Goal: Task Accomplishment & Management: Manage account settings

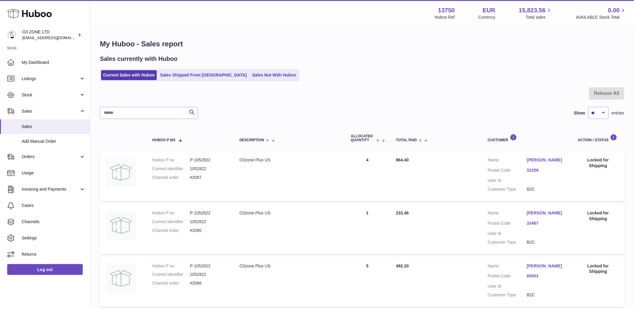
click at [250, 79] on link "Sales Not With Huboo" at bounding box center [274, 75] width 48 height 10
click at [250, 76] on link "Sales Not With Huboo" at bounding box center [274, 75] width 48 height 10
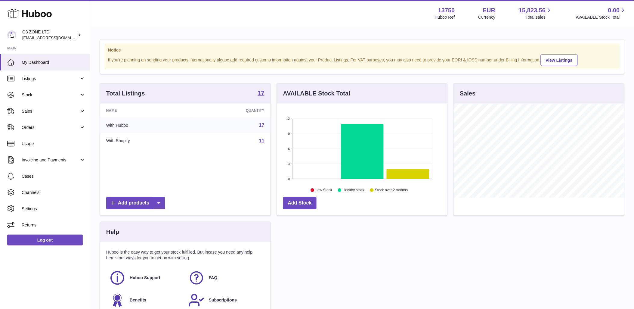
scroll to position [94, 170]
click at [46, 96] on span "Stock" at bounding box center [50, 95] width 57 height 6
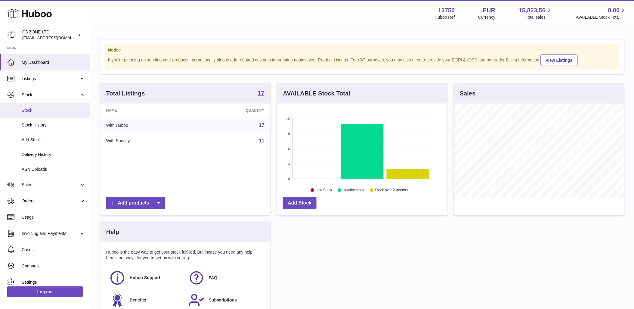
click at [43, 107] on span "Stock" at bounding box center [54, 110] width 64 height 6
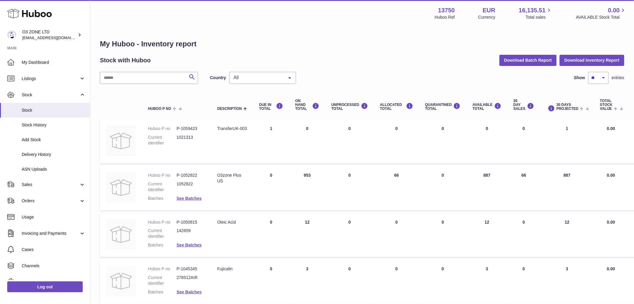
click at [57, 92] on span "Stock" at bounding box center [50, 95] width 57 height 6
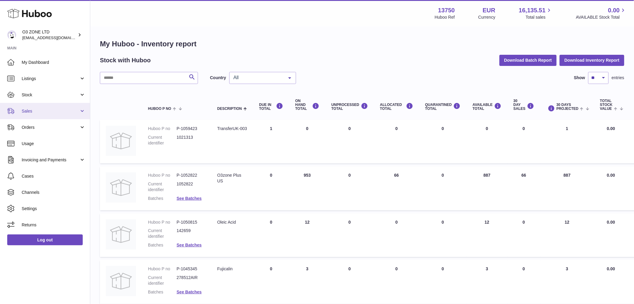
click at [26, 110] on span "Sales" at bounding box center [50, 111] width 57 height 6
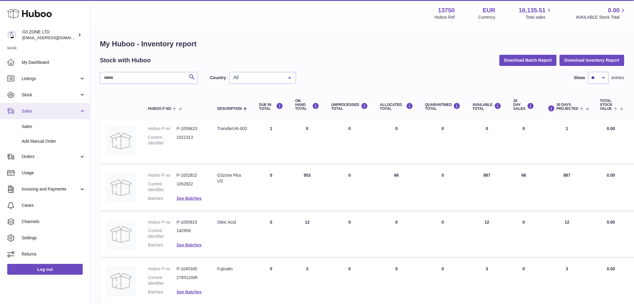
click at [52, 112] on span "Sales" at bounding box center [50, 111] width 57 height 6
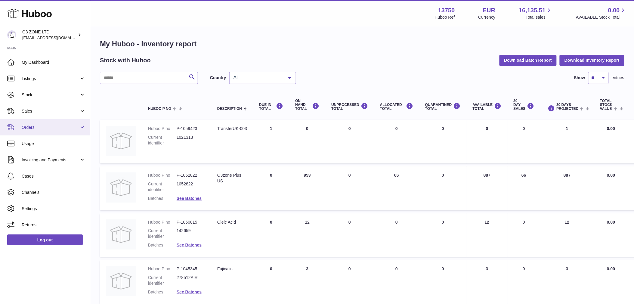
click at [49, 129] on span "Orders" at bounding box center [50, 128] width 57 height 6
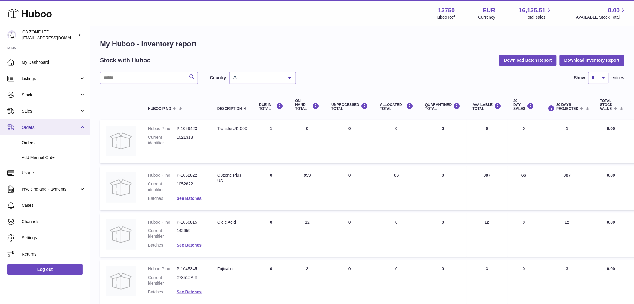
click at [49, 128] on span "Orders" at bounding box center [50, 128] width 57 height 6
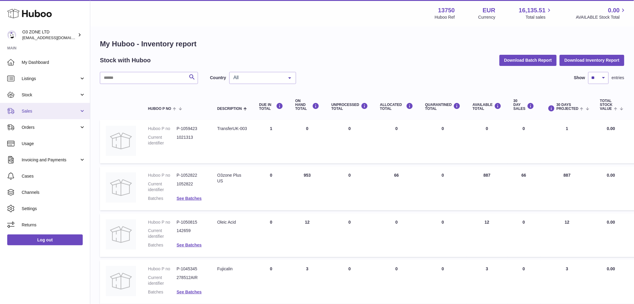
click at [41, 109] on span "Sales" at bounding box center [50, 111] width 57 height 6
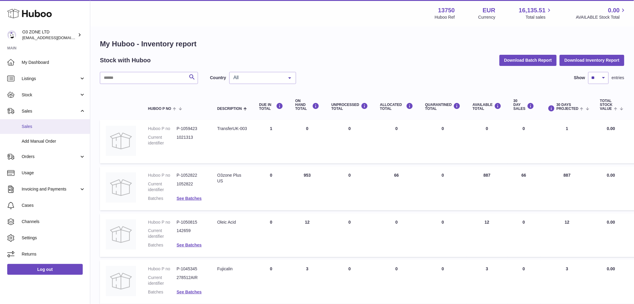
click at [32, 125] on span "Sales" at bounding box center [54, 127] width 64 height 6
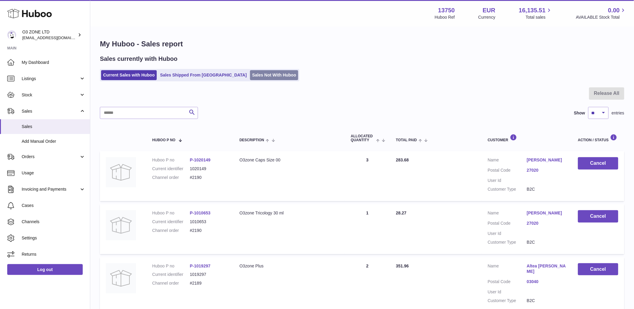
click at [250, 73] on link "Sales Not With Huboo" at bounding box center [274, 75] width 48 height 10
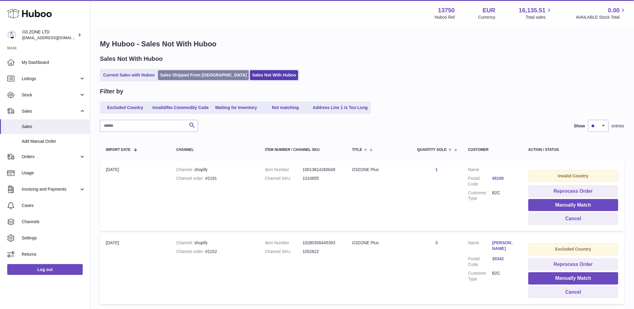
click at [174, 74] on link "Sales Shipped From [GEOGRAPHIC_DATA]" at bounding box center [203, 75] width 91 height 10
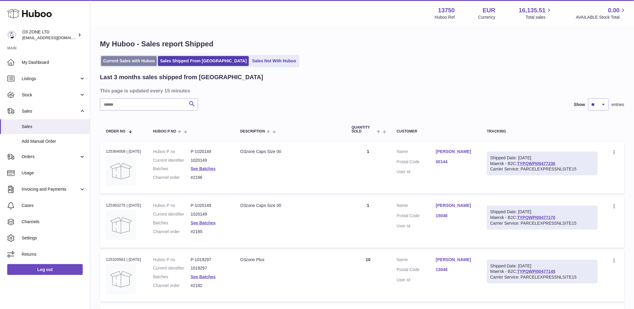
drag, startPoint x: 122, startPoint y: 58, endPoint x: 144, endPoint y: 86, distance: 35.8
click at [122, 58] on link "Current Sales with Huboo" at bounding box center [129, 61] width 56 height 10
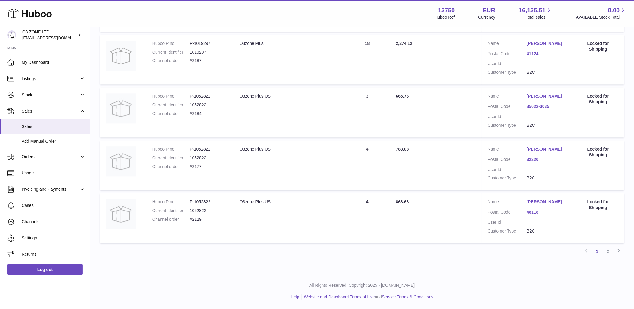
scroll to position [445, 0]
click at [609, 252] on link "2" at bounding box center [608, 251] width 11 height 11
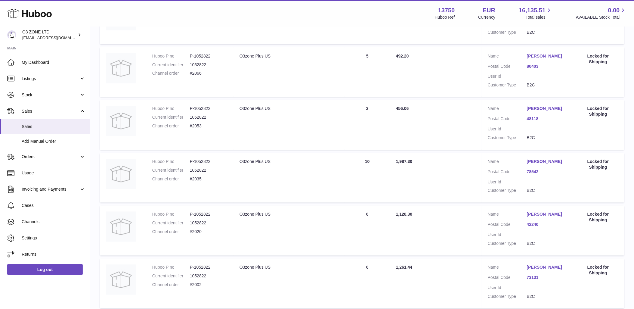
scroll to position [433, 0]
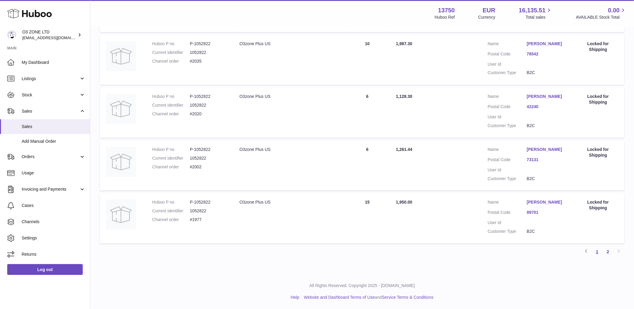
click at [598, 251] on link "1" at bounding box center [597, 251] width 11 height 11
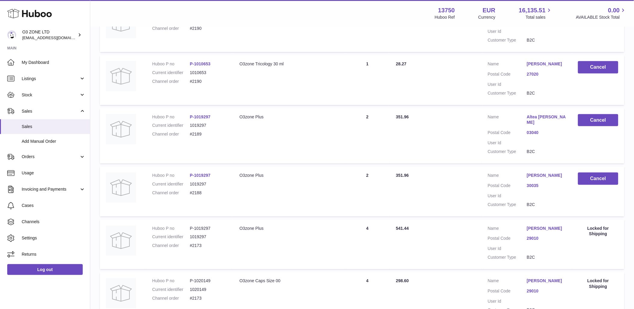
scroll to position [161, 0]
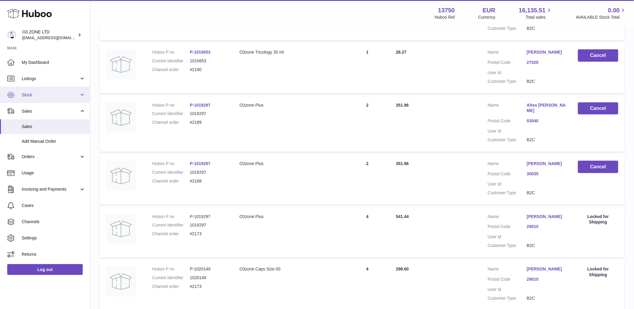
drag, startPoint x: 31, startPoint y: 95, endPoint x: 59, endPoint y: 126, distance: 42.4
click at [31, 94] on span "Stock" at bounding box center [50, 95] width 57 height 6
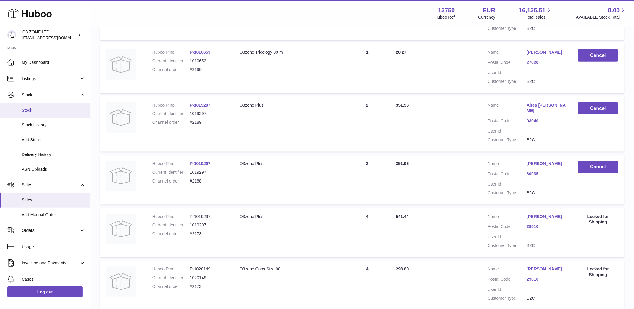
click at [32, 108] on span "Stock" at bounding box center [54, 110] width 64 height 6
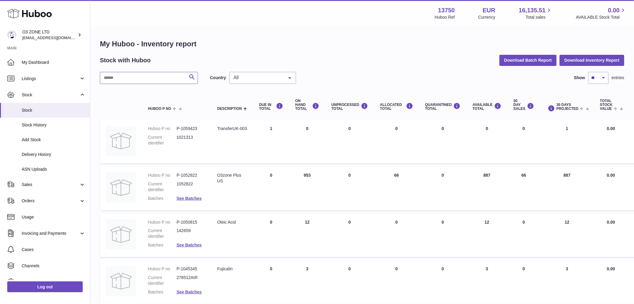
click at [149, 79] on input "text" at bounding box center [149, 78] width 98 height 12
paste input "**********"
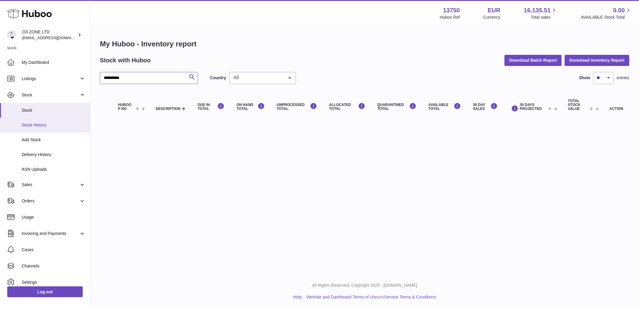
type input "**********"
click at [40, 124] on span "Stock History" at bounding box center [54, 125] width 64 height 6
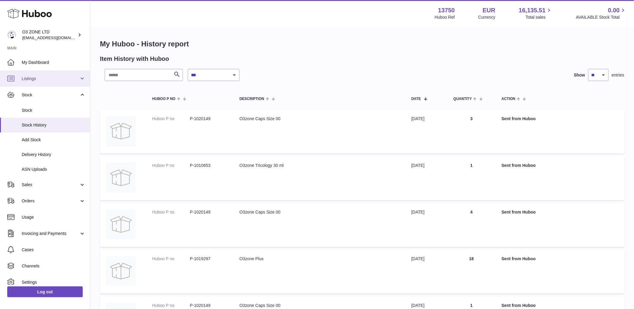
click at [54, 74] on link "Listings" at bounding box center [45, 78] width 90 height 16
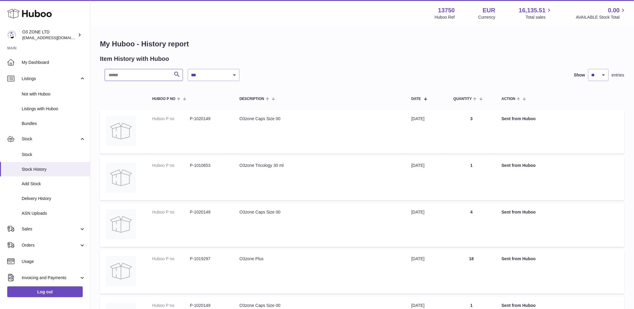
click at [128, 74] on input "text" at bounding box center [144, 75] width 78 height 12
paste input "**********"
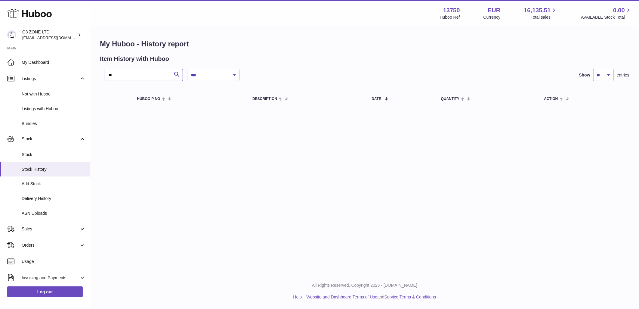
type input "*"
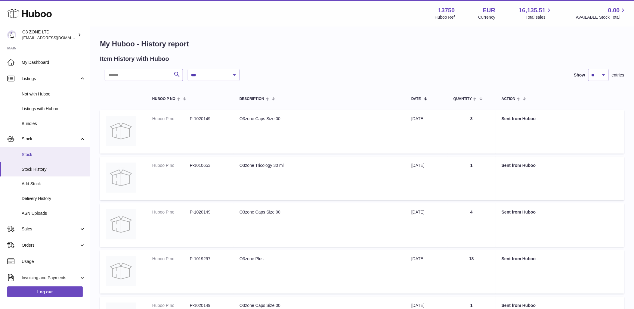
click at [45, 150] on link "Stock" at bounding box center [45, 154] width 90 height 15
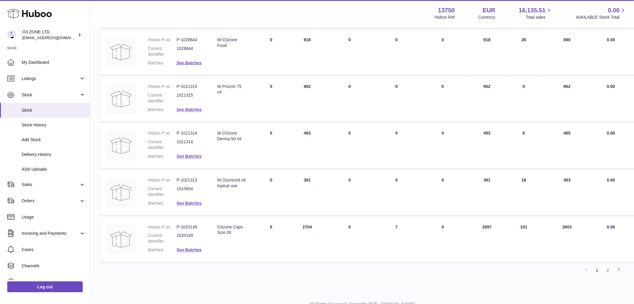
scroll to position [334, 0]
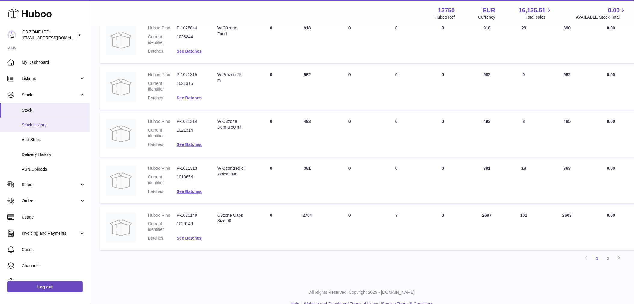
click at [31, 125] on span "Stock History" at bounding box center [54, 125] width 64 height 6
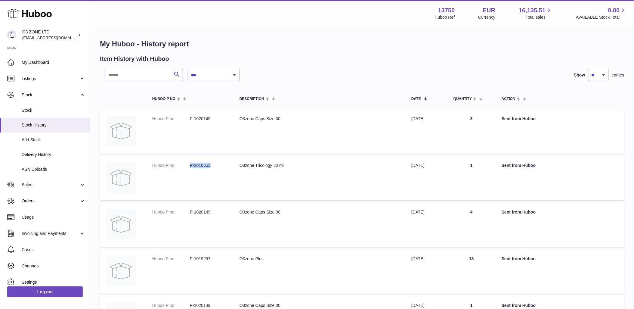
drag, startPoint x: 214, startPoint y: 164, endPoint x: 185, endPoint y: 166, distance: 29.3
click at [185, 166] on dl "Huboo P no P-1010653" at bounding box center [189, 167] width 75 height 9
copy dl "P-1010653"
click at [134, 74] on input "text" at bounding box center [144, 75] width 78 height 12
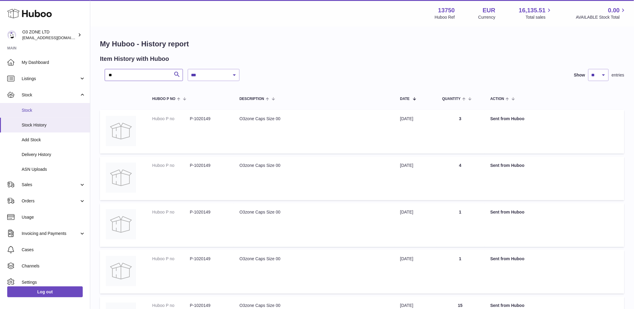
type input "**"
click at [36, 108] on span "Stock" at bounding box center [54, 110] width 64 height 6
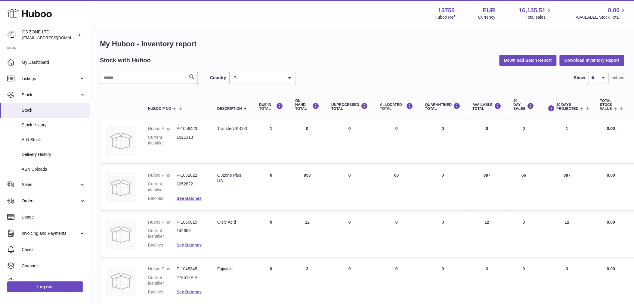
click at [139, 76] on input "text" at bounding box center [149, 78] width 98 height 12
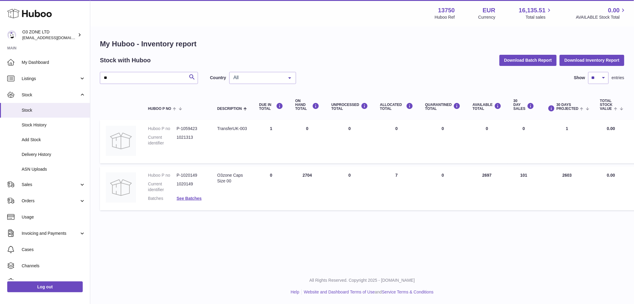
click at [186, 173] on dd "P-1020149" at bounding box center [191, 175] width 29 height 6
copy dl "P-1020149"
click at [146, 79] on input "**" at bounding box center [149, 78] width 98 height 12
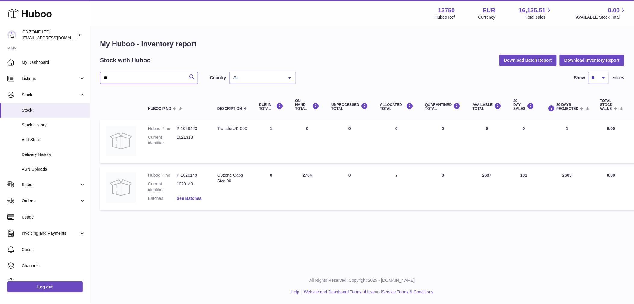
type input "*"
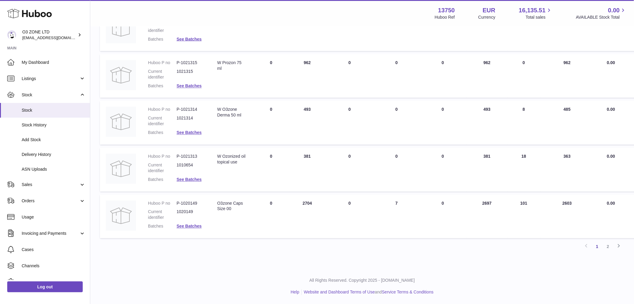
scroll to position [347, 0]
click at [603, 246] on link "2" at bounding box center [608, 246] width 11 height 11
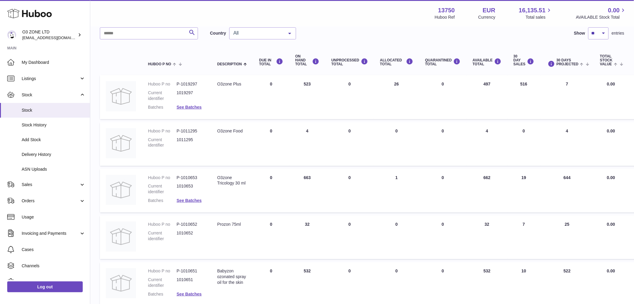
scroll to position [60, 0]
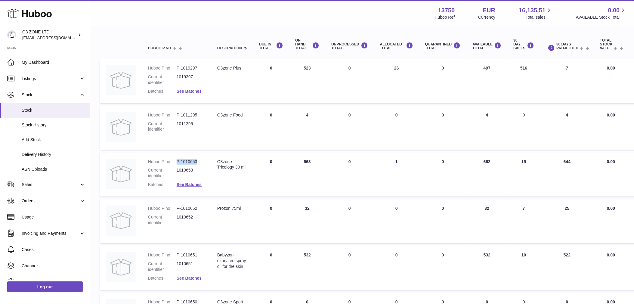
drag, startPoint x: 176, startPoint y: 161, endPoint x: 203, endPoint y: 161, distance: 27.4
click at [203, 161] on dl "Huboo P no P-1010653 Current identifier 1010653 Batches See Batches" at bounding box center [176, 175] width 57 height 32
copy dl "P-1010653"
click at [194, 66] on dd "P-1019297" at bounding box center [191, 68] width 29 height 6
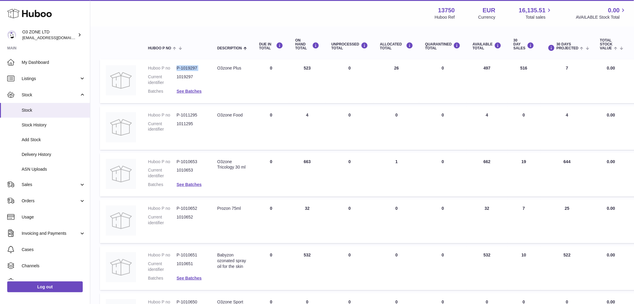
click at [194, 66] on dd "P-1019297" at bounding box center [191, 68] width 29 height 6
copy dl "P-1019297"
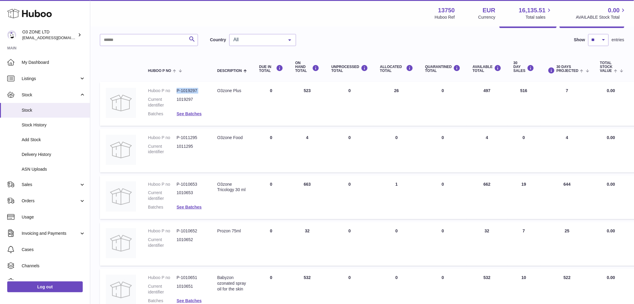
scroll to position [0, 0]
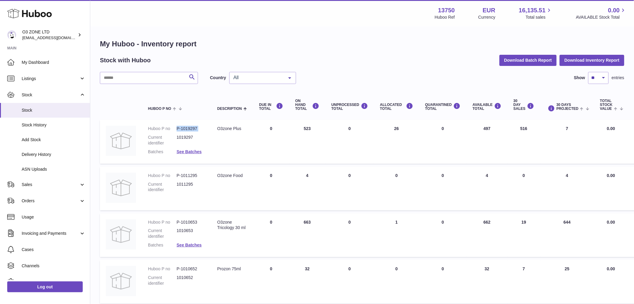
click at [285, 78] on div at bounding box center [290, 77] width 12 height 11
click at [242, 113] on span "NL" at bounding box center [263, 114] width 66 height 12
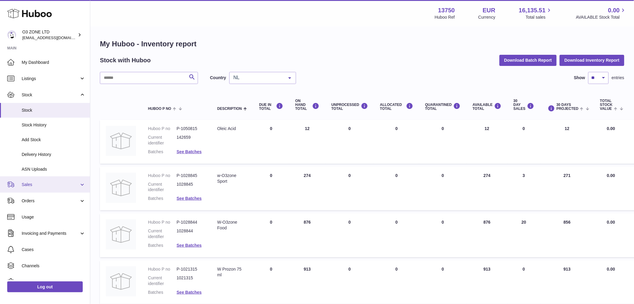
click at [34, 184] on span "Sales" at bounding box center [50, 185] width 57 height 6
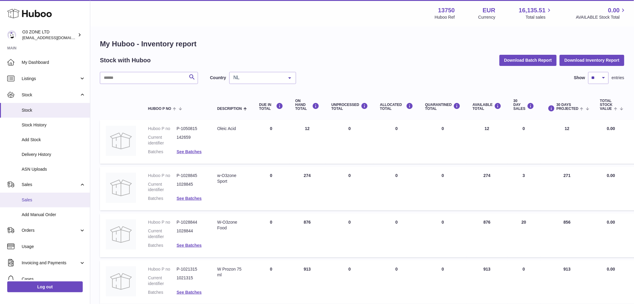
click at [38, 197] on span "Sales" at bounding box center [54, 200] width 64 height 6
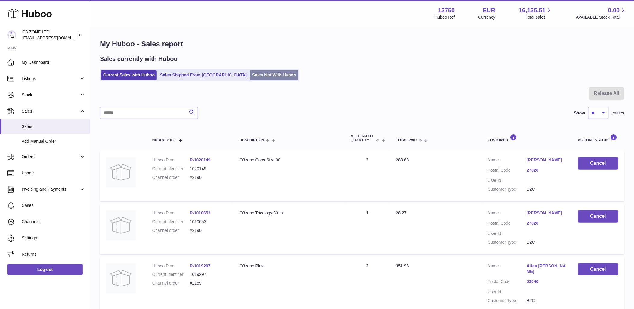
click at [250, 73] on link "Sales Not With Huboo" at bounding box center [274, 75] width 48 height 10
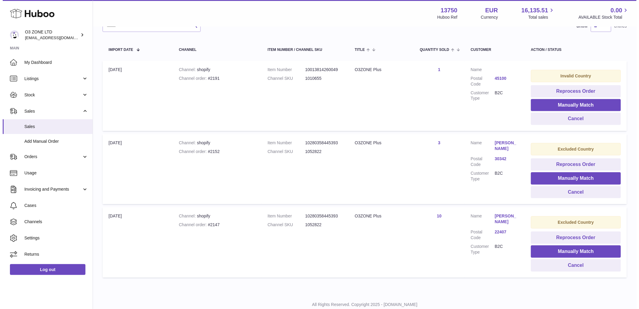
scroll to position [100, 0]
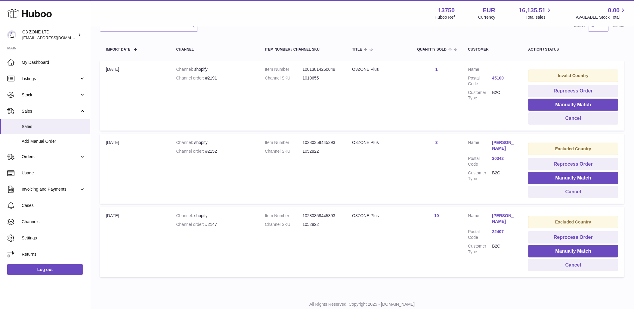
click at [504, 76] on link "45100" at bounding box center [504, 78] width 24 height 6
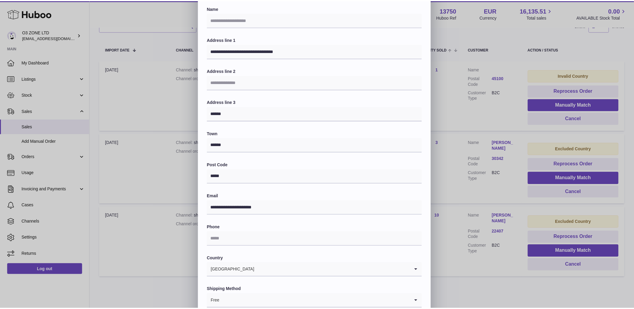
scroll to position [0, 0]
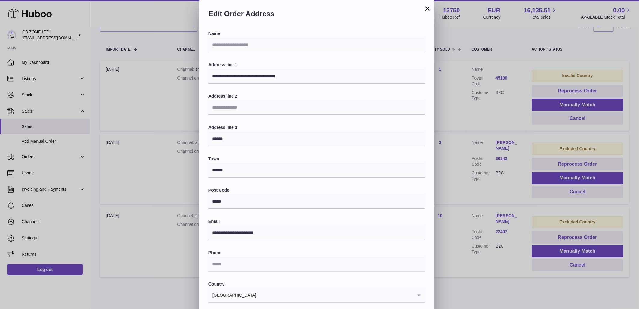
click at [428, 5] on button "×" at bounding box center [427, 8] width 7 height 7
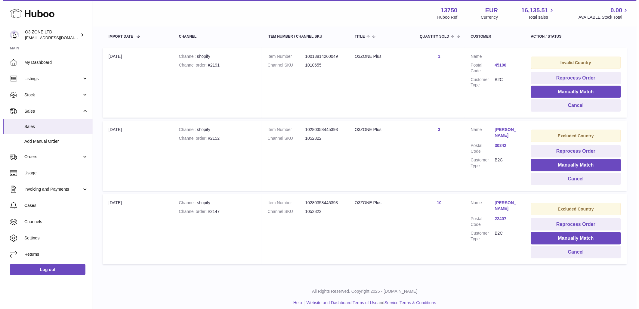
scroll to position [119, 0]
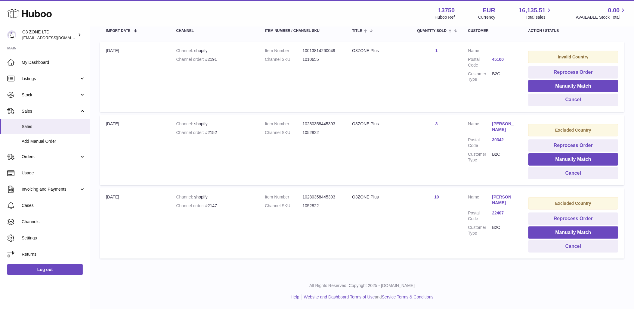
click at [513, 122] on link "Austin Merritt" at bounding box center [504, 126] width 24 height 11
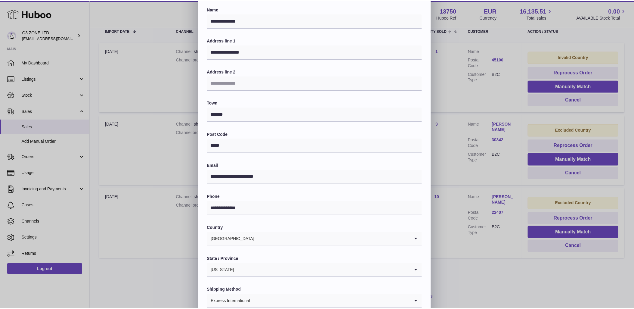
scroll to position [0, 0]
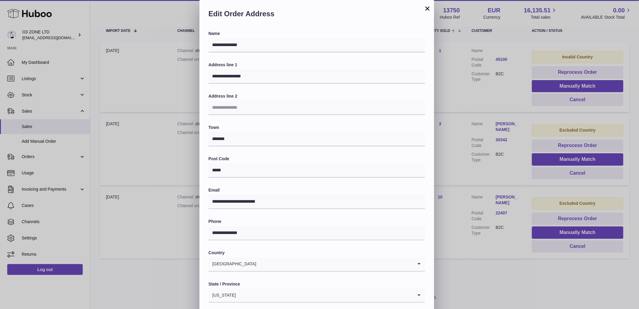
click at [428, 10] on button "×" at bounding box center [427, 8] width 7 height 7
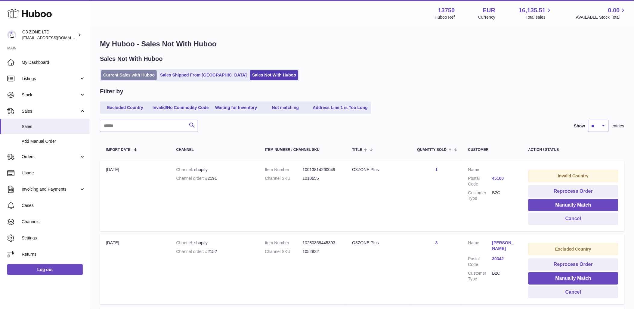
click at [121, 74] on link "Current Sales with Huboo" at bounding box center [129, 75] width 56 height 10
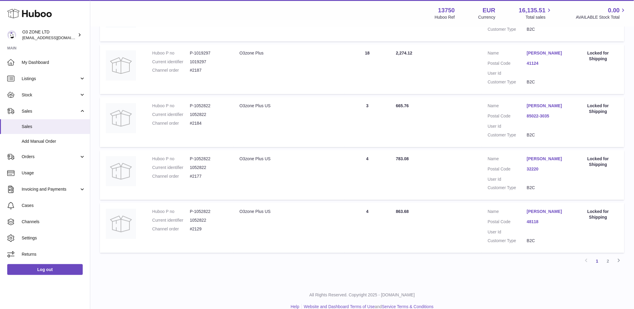
scroll to position [445, 0]
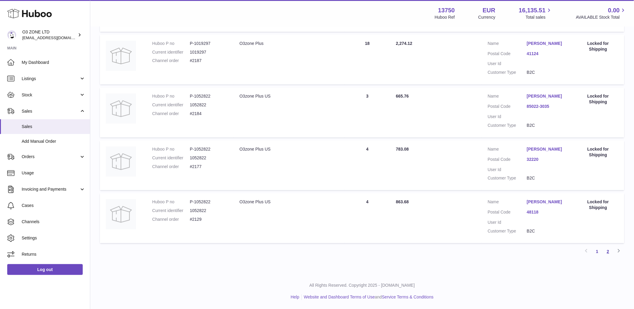
click at [608, 254] on link "2" at bounding box center [608, 251] width 11 height 11
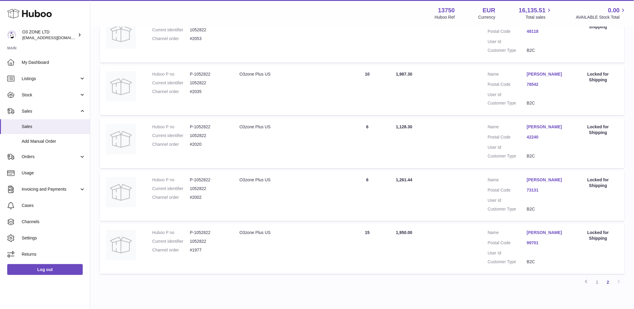
scroll to position [433, 0]
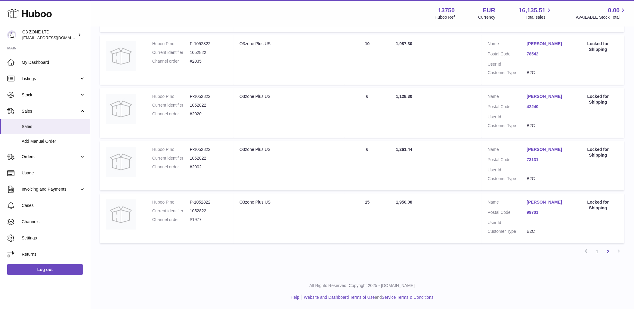
drag, startPoint x: 598, startPoint y: 250, endPoint x: 600, endPoint y: 254, distance: 4.2
click at [598, 250] on link "1" at bounding box center [597, 251] width 11 height 11
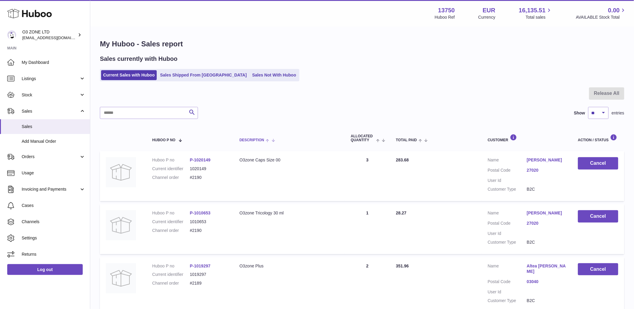
click at [272, 140] on span at bounding box center [268, 140] width 9 height 5
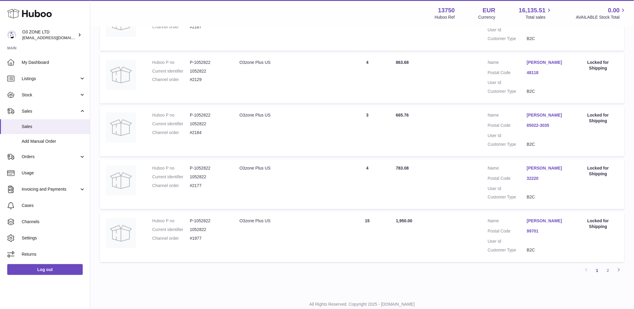
scroll to position [439, 0]
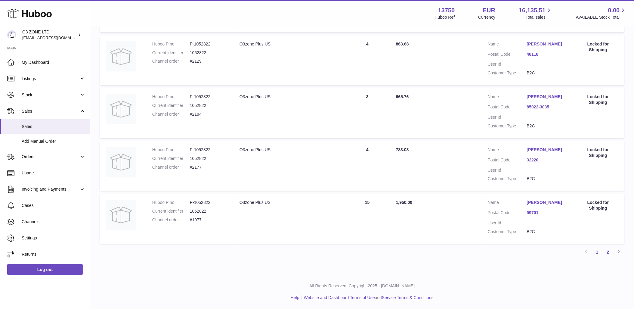
click at [609, 250] on link "2" at bounding box center [608, 251] width 11 height 11
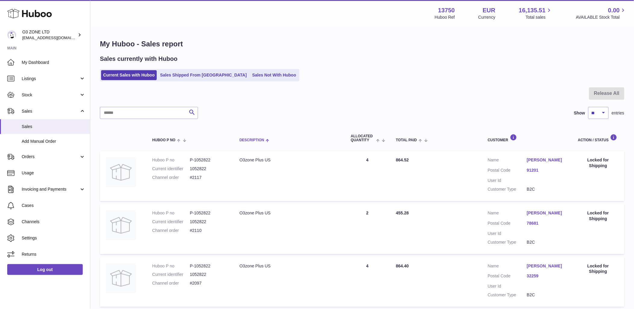
click at [269, 140] on span at bounding box center [266, 140] width 5 height 5
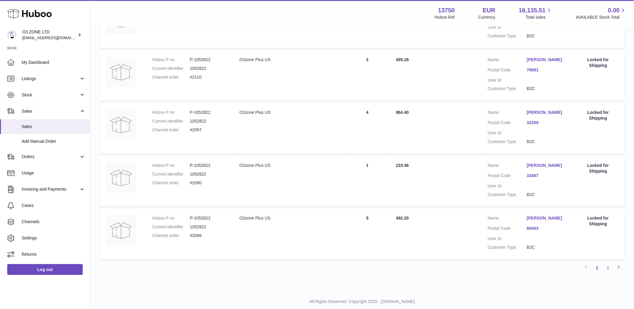
scroll to position [439, 0]
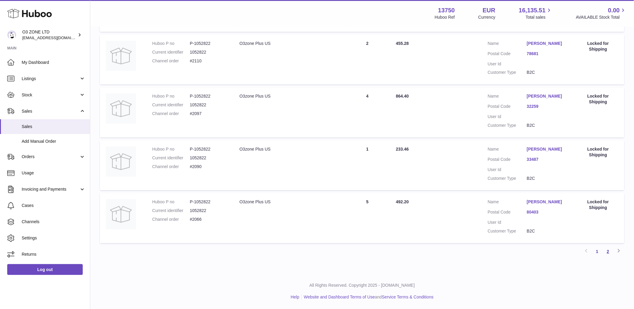
click at [611, 252] on link "2" at bounding box center [608, 251] width 11 height 11
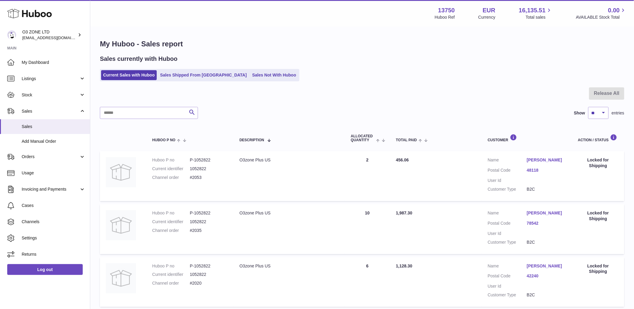
click at [181, 70] on ul "Current Sales with Huboo Sales Shipped From Huboo Sales Not With Huboo" at bounding box center [200, 75] width 200 height 12
click at [189, 76] on link "Sales Shipped From [GEOGRAPHIC_DATA]" at bounding box center [203, 75] width 91 height 10
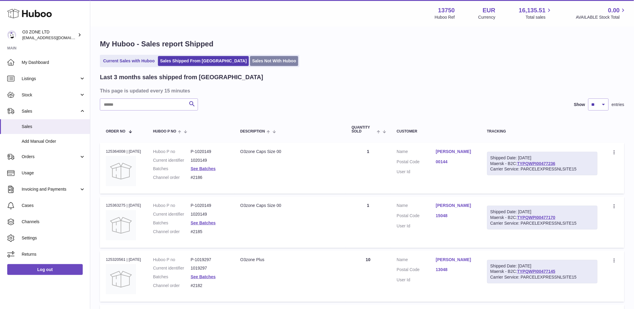
click at [250, 60] on link "Sales Not With Huboo" at bounding box center [274, 61] width 48 height 10
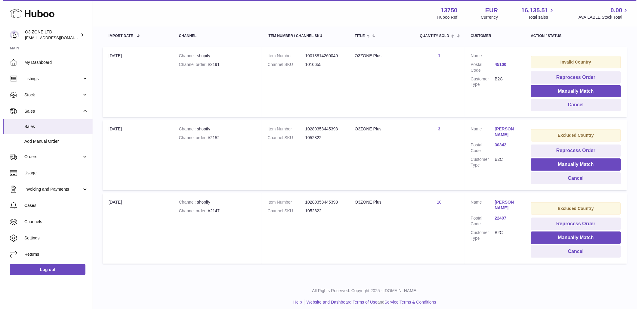
scroll to position [119, 0]
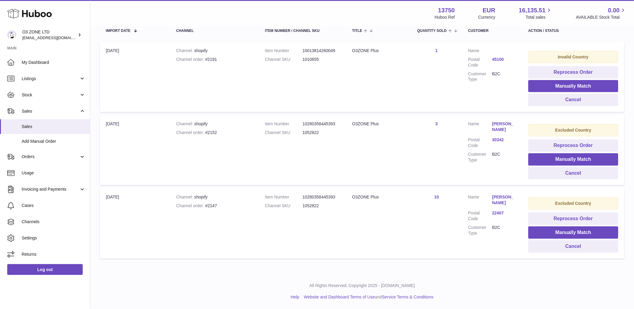
click at [502, 194] on td "Customer Name [PERSON_NAME] Postal Code 22407 Customer Type B2C" at bounding box center [492, 223] width 60 height 70
click at [504, 199] on link "[PERSON_NAME]" at bounding box center [504, 199] width 24 height 11
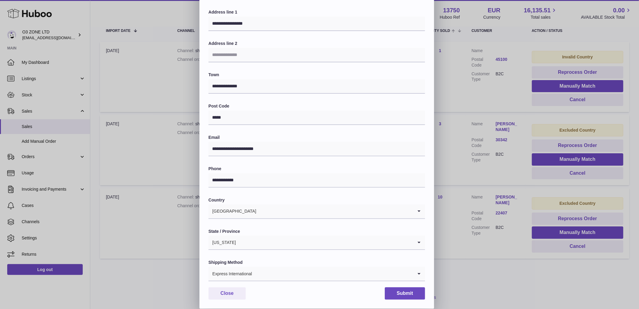
scroll to position [0, 0]
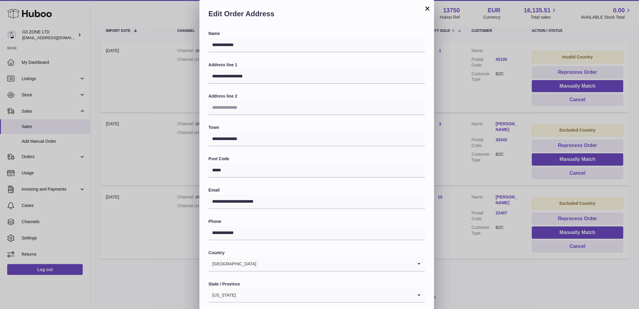
click at [430, 5] on button "×" at bounding box center [427, 8] width 7 height 7
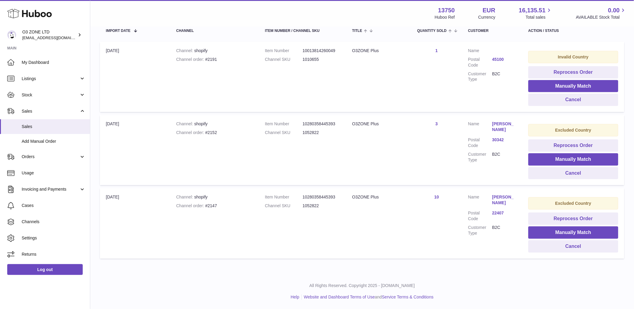
click at [498, 141] on link "30342" at bounding box center [504, 140] width 24 height 6
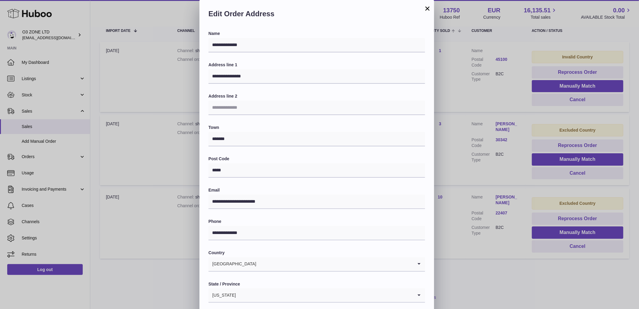
click at [426, 8] on button "×" at bounding box center [427, 8] width 7 height 7
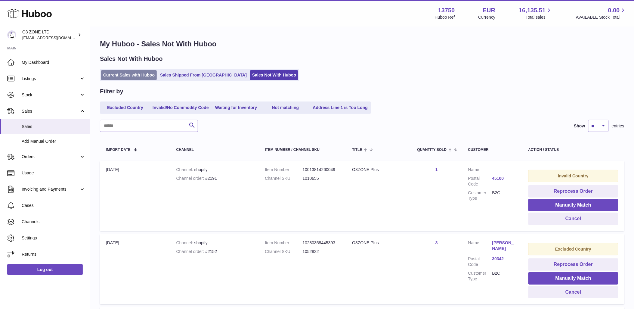
click at [145, 75] on link "Current Sales with Huboo" at bounding box center [129, 75] width 56 height 10
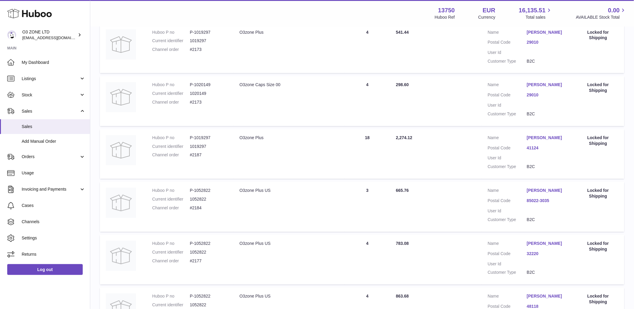
scroll to position [435, 0]
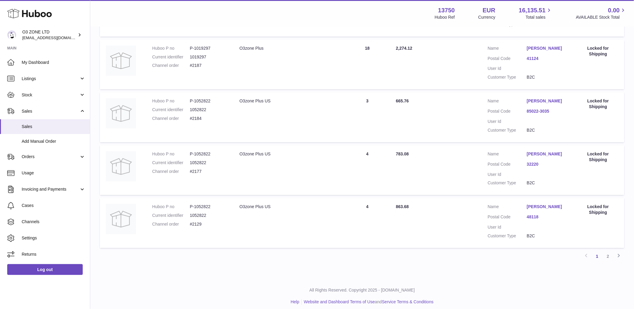
drag, startPoint x: 605, startPoint y: 262, endPoint x: 598, endPoint y: 269, distance: 10.0
click at [605, 262] on link "2" at bounding box center [608, 256] width 11 height 11
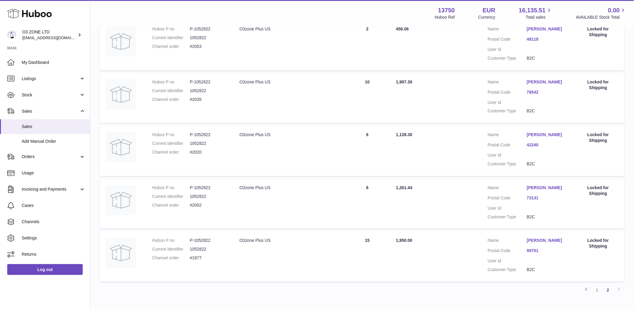
scroll to position [428, 0]
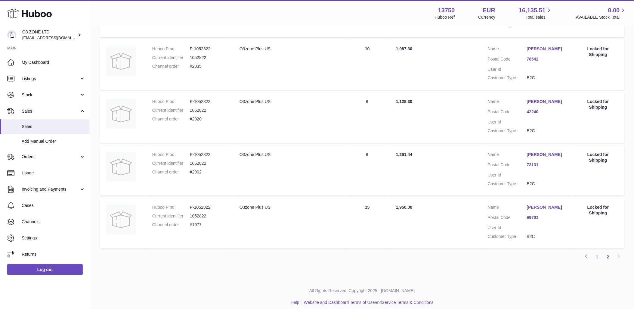
click at [199, 224] on dd "#1977" at bounding box center [209, 225] width 38 height 6
copy dd "1977"
click at [194, 171] on dd "#2002" at bounding box center [209, 172] width 38 height 6
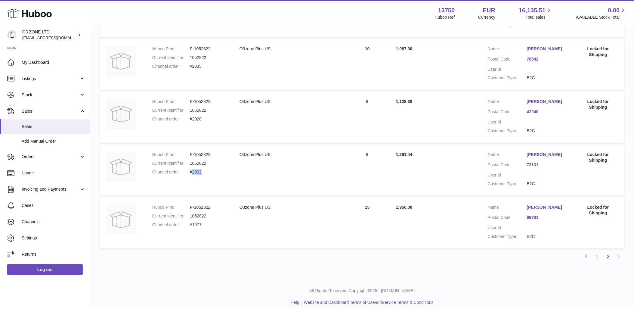
copy dd "2002"
click at [193, 119] on dd "#2020" at bounding box center [209, 119] width 38 height 6
click at [193, 118] on dd "#2020" at bounding box center [209, 119] width 38 height 6
copy dd "2020"
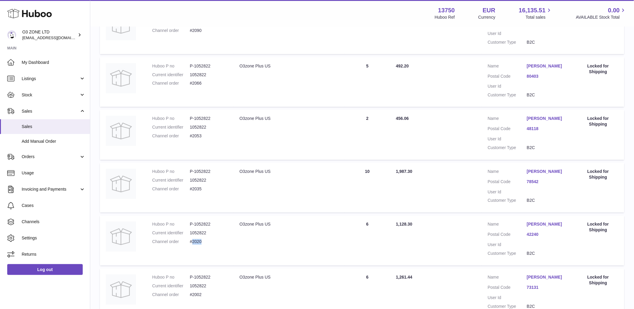
scroll to position [294, 0]
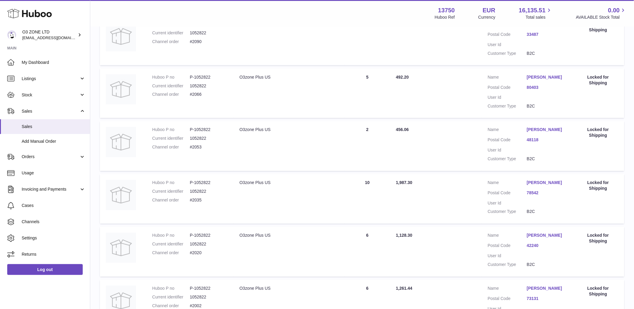
click at [198, 200] on dd "#2035" at bounding box center [209, 200] width 38 height 6
copy dd "2035"
click at [196, 142] on dl "Huboo P no P-1052822 Current identifier 1052822 Channel order #2053" at bounding box center [189, 140] width 75 height 26
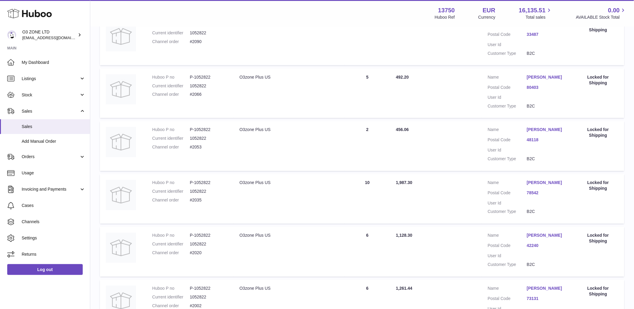
drag, startPoint x: 196, startPoint y: 142, endPoint x: 205, endPoint y: 150, distance: 11.9
click at [205, 150] on dl "Huboo P no P-1052822 Current identifier 1052822 Channel order #2053" at bounding box center [189, 140] width 75 height 26
click at [199, 147] on dd "#2053" at bounding box center [209, 147] width 38 height 6
copy dd "2053"
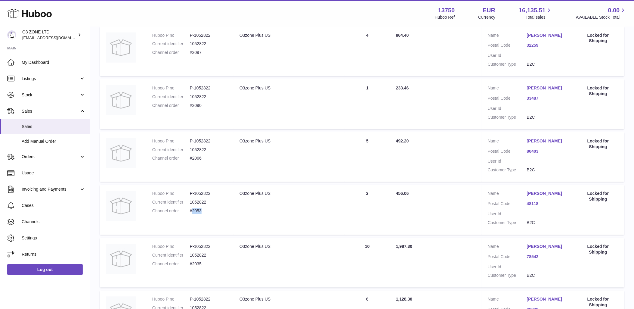
scroll to position [194, 0]
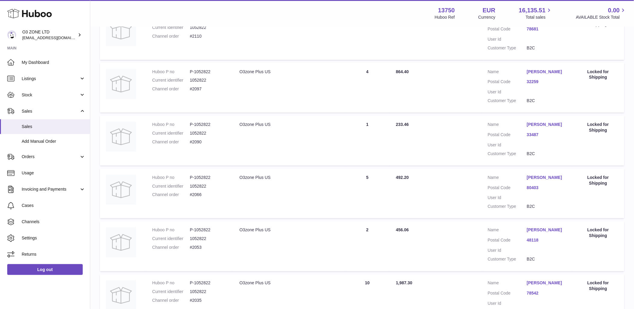
click at [199, 195] on dd "#2066" at bounding box center [209, 195] width 38 height 6
copy dd "2066"
click at [196, 141] on dd "#2090" at bounding box center [209, 142] width 38 height 6
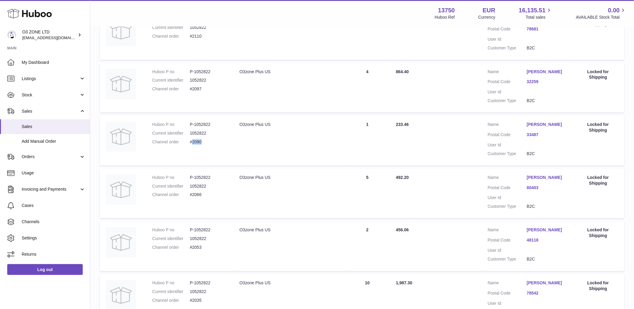
copy dd "2090"
click at [195, 88] on dd "#2097" at bounding box center [209, 89] width 38 height 6
copy dd "2097"
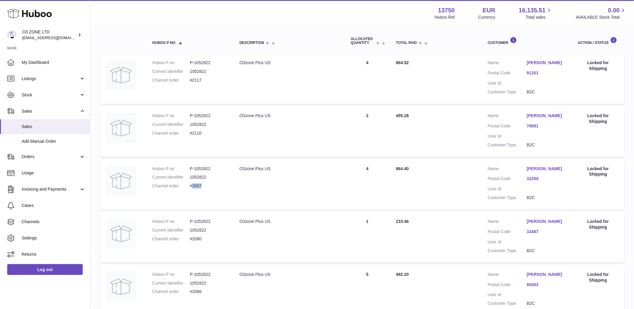
scroll to position [94, 0]
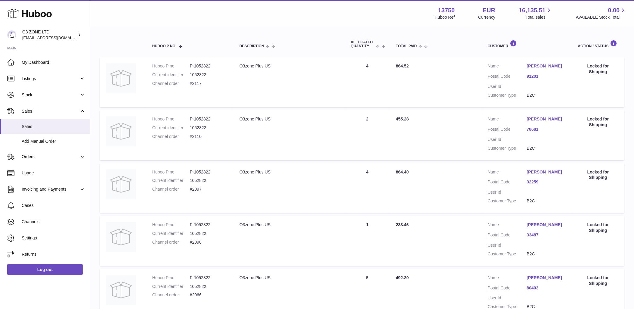
click at [193, 134] on dd "#2110" at bounding box center [209, 137] width 38 height 6
copy dd "2110"
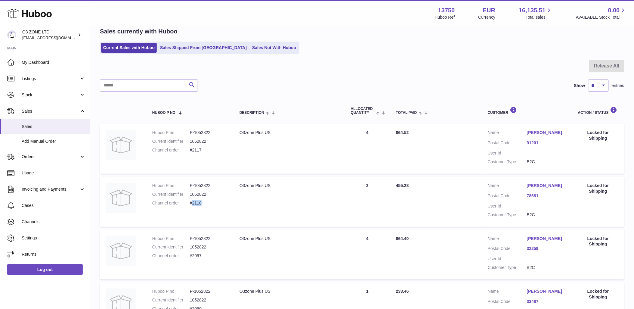
scroll to position [27, 0]
click at [200, 149] on dd "#2117" at bounding box center [209, 150] width 38 height 6
click at [199, 149] on dd "#2117" at bounding box center [209, 150] width 38 height 6
copy dd "2117"
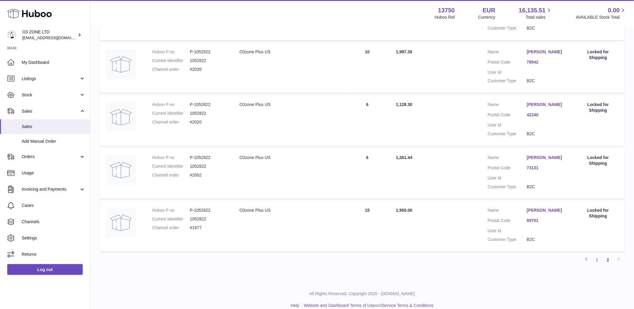
scroll to position [433, 0]
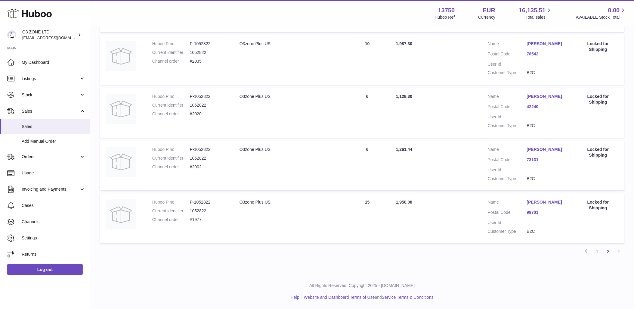
drag, startPoint x: 595, startPoint y: 250, endPoint x: 467, endPoint y: 287, distance: 133.2
click at [595, 250] on link "1" at bounding box center [597, 251] width 11 height 11
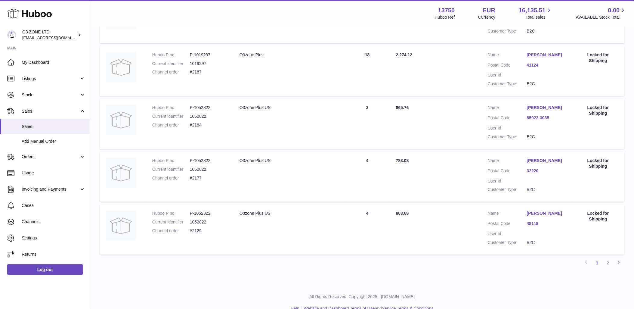
scroll to position [428, 0]
click at [199, 233] on dd "#2129" at bounding box center [209, 231] width 38 height 6
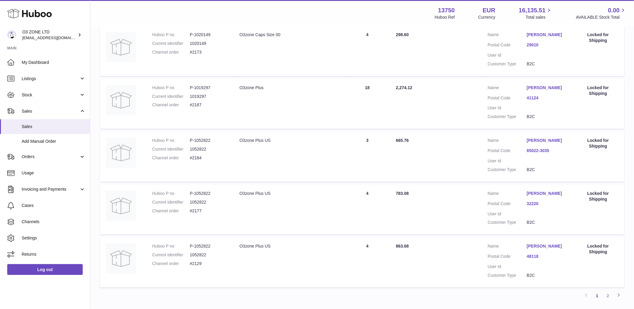
click at [199, 214] on dd "#2177" at bounding box center [209, 211] width 38 height 6
click at [199, 161] on dd "#2184" at bounding box center [209, 158] width 38 height 6
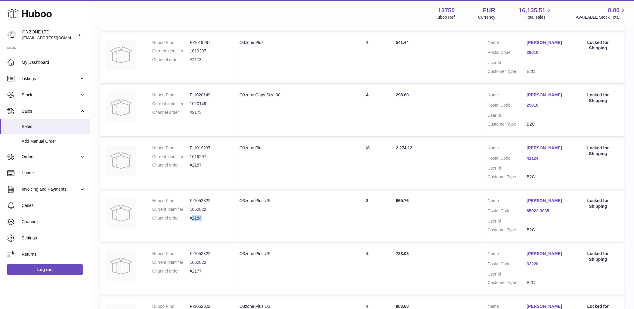
scroll to position [294, 0]
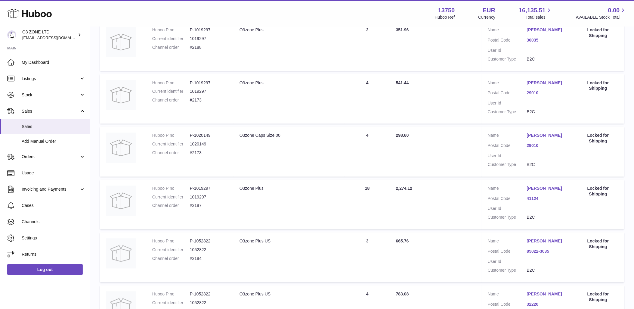
click at [200, 209] on dd "#2187" at bounding box center [209, 206] width 38 height 6
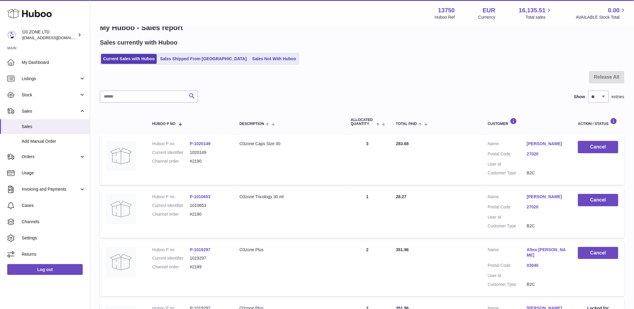
scroll to position [0, 0]
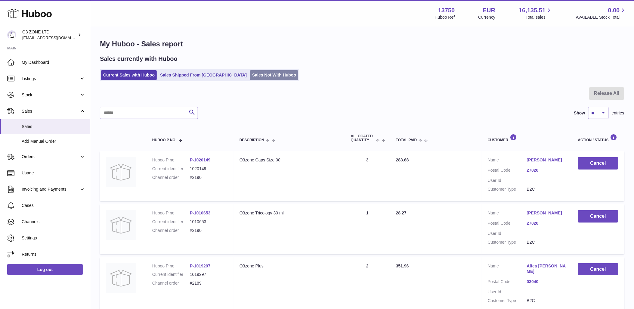
click at [250, 77] on link "Sales Not With Huboo" at bounding box center [274, 75] width 48 height 10
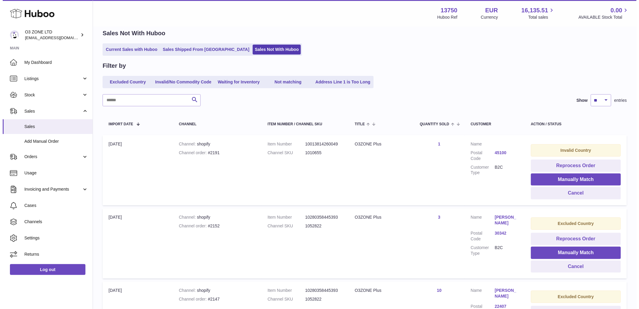
scroll to position [100, 0]
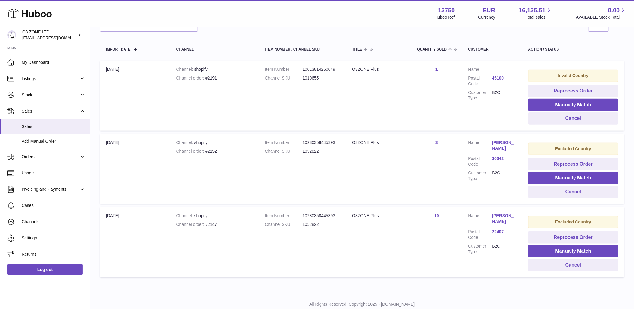
click at [211, 224] on div "Channel order #2147" at bounding box center [214, 225] width 77 height 6
click at [498, 217] on link "Pam Franklin" at bounding box center [504, 218] width 24 height 11
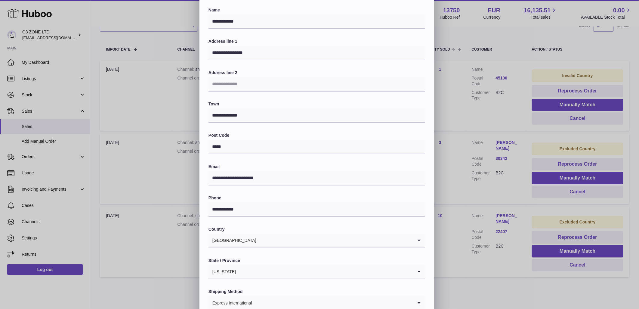
scroll to position [0, 0]
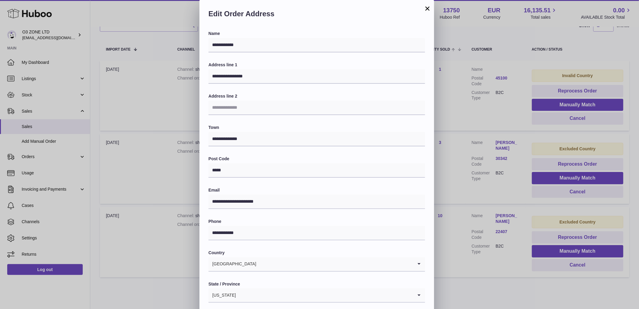
click at [502, 193] on div "**********" at bounding box center [319, 180] width 639 height 361
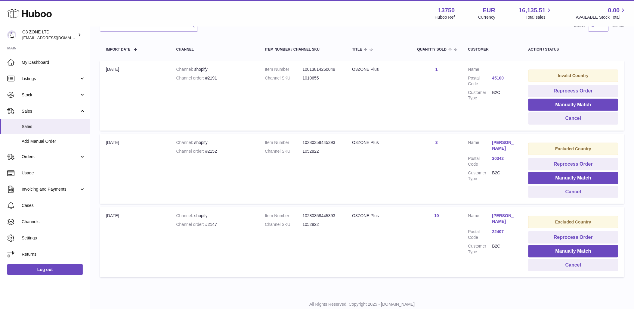
click at [496, 158] on link "30342" at bounding box center [504, 159] width 24 height 6
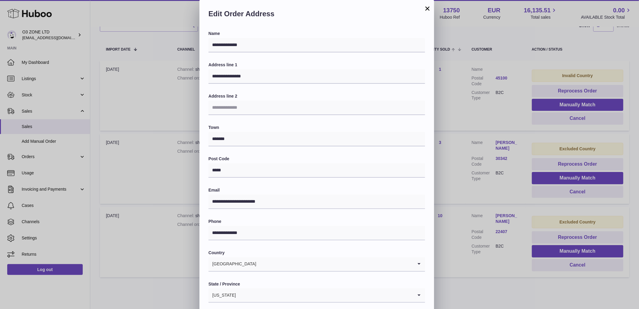
click at [491, 193] on div "**********" at bounding box center [319, 180] width 639 height 361
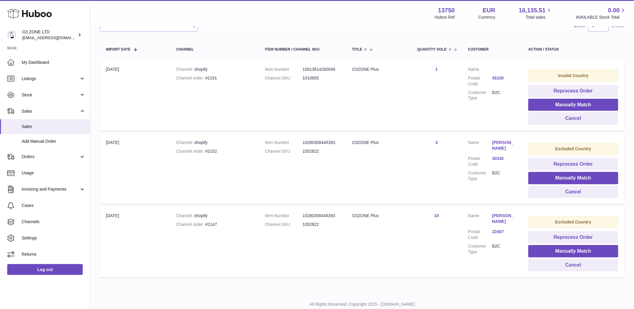
click at [212, 225] on div "Channel order #2147" at bounding box center [214, 225] width 77 height 6
copy div "2147"
click at [216, 148] on td "Channel shopify Channel order #2152" at bounding box center [214, 169] width 89 height 70
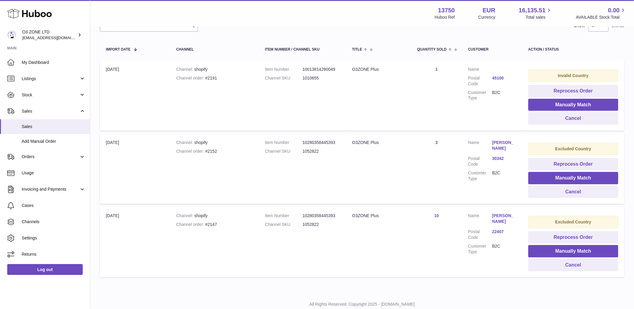
click at [214, 150] on div "Channel order #2152" at bounding box center [214, 151] width 77 height 6
copy div "2152"
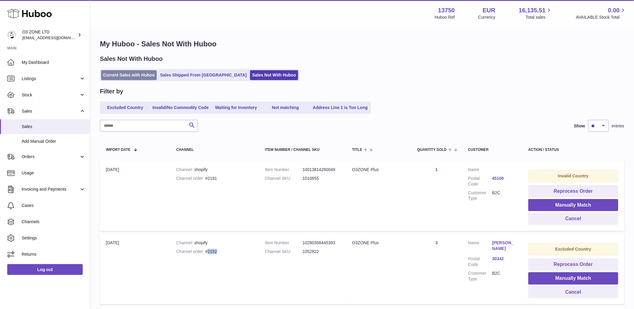
click at [133, 71] on link "Current Sales with Huboo" at bounding box center [129, 75] width 56 height 10
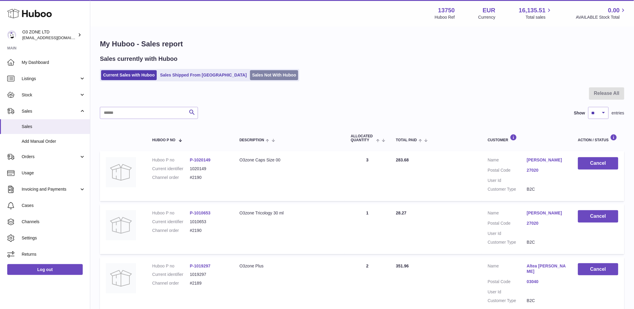
click at [255, 71] on link "Sales Not With Huboo" at bounding box center [274, 75] width 48 height 10
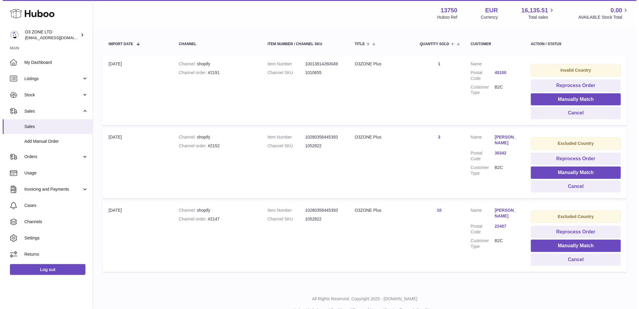
scroll to position [119, 0]
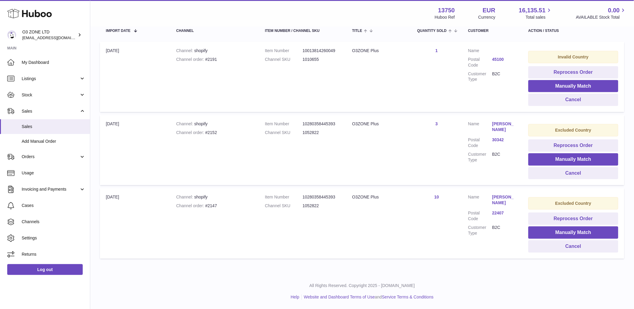
click at [499, 139] on link "30342" at bounding box center [504, 140] width 24 height 6
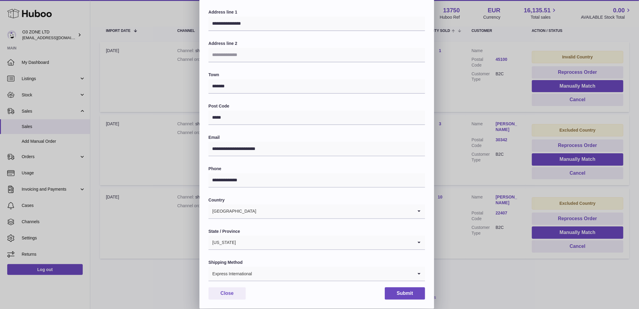
scroll to position [0, 0]
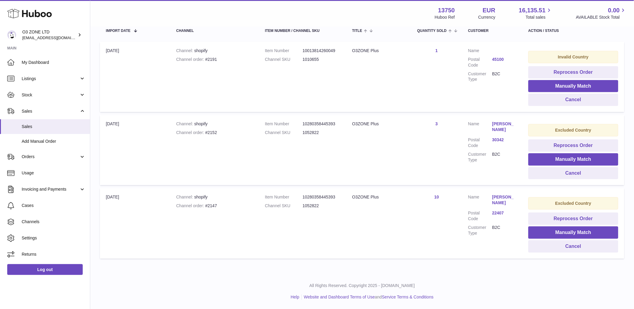
click at [478, 178] on div at bounding box center [317, 154] width 634 height 309
click at [500, 213] on link "22407" at bounding box center [504, 213] width 24 height 6
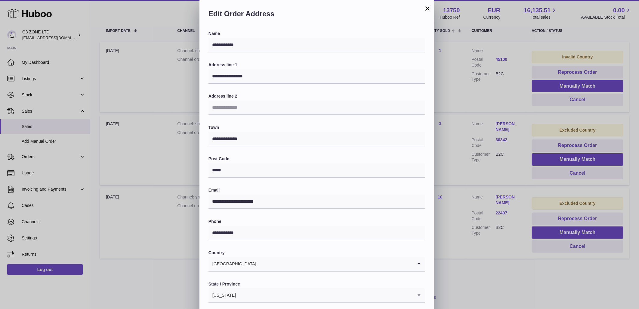
click at [428, 6] on button "×" at bounding box center [427, 8] width 7 height 7
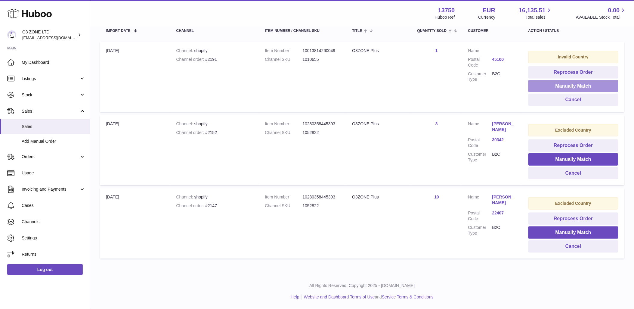
click at [559, 80] on button "Manually Match" at bounding box center [573, 86] width 90 height 12
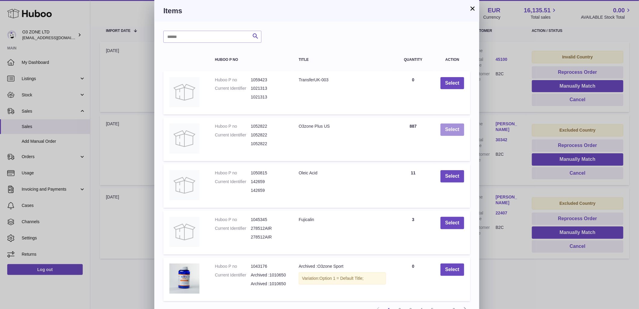
click at [450, 132] on button "Select" at bounding box center [453, 129] width 24 height 12
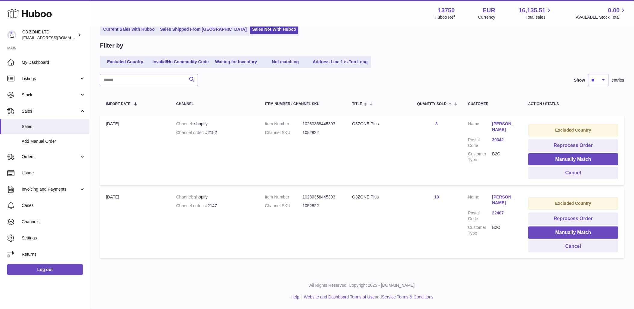
scroll to position [46, 0]
click at [132, 29] on link "Current Sales with Huboo" at bounding box center [129, 29] width 56 height 10
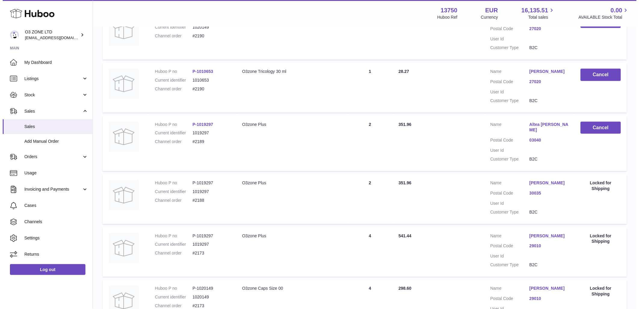
scroll to position [33, 0]
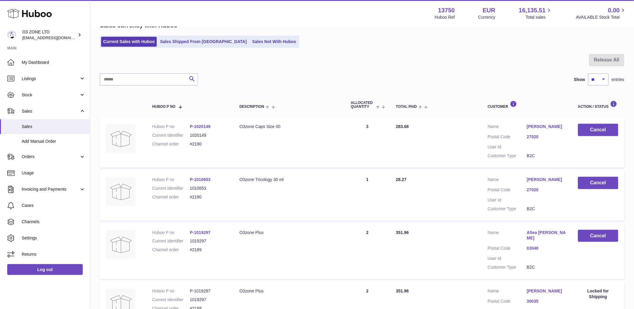
click at [558, 125] on link "[PERSON_NAME]" at bounding box center [546, 127] width 39 height 6
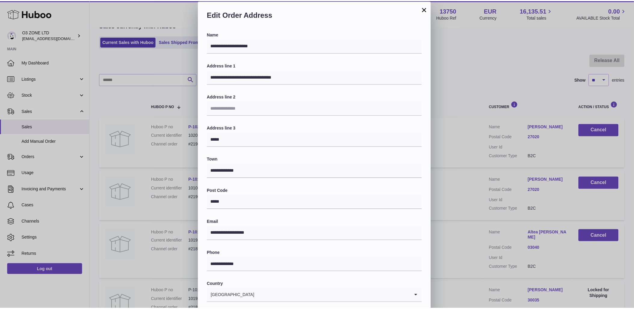
scroll to position [0, 0]
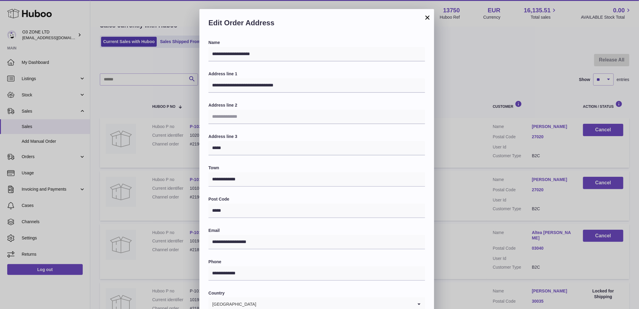
click at [426, 17] on button "×" at bounding box center [427, 17] width 7 height 7
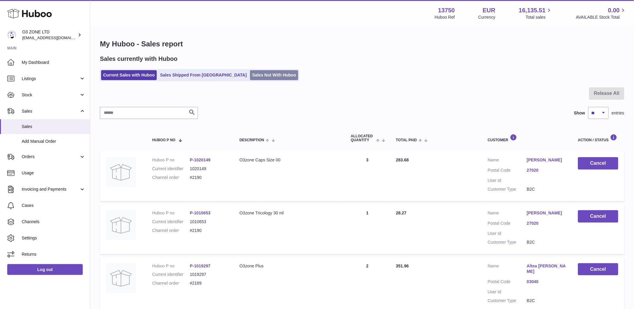
click at [252, 76] on link "Sales Not With Huboo" at bounding box center [274, 75] width 48 height 10
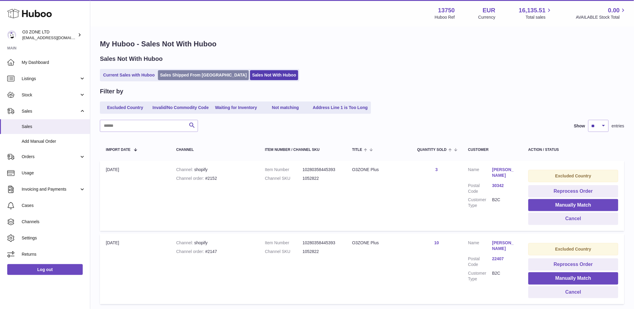
click at [197, 77] on link "Sales Shipped From [GEOGRAPHIC_DATA]" at bounding box center [203, 75] width 91 height 10
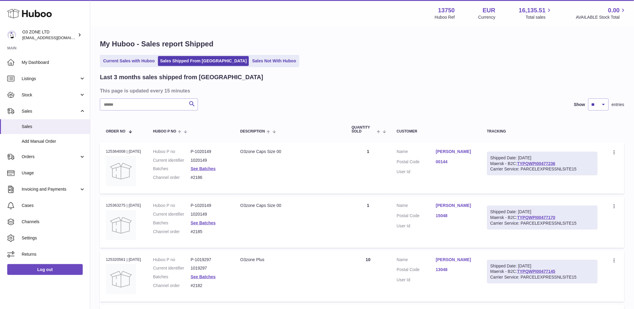
click at [256, 57] on link "Sales Not With Huboo" at bounding box center [274, 61] width 48 height 10
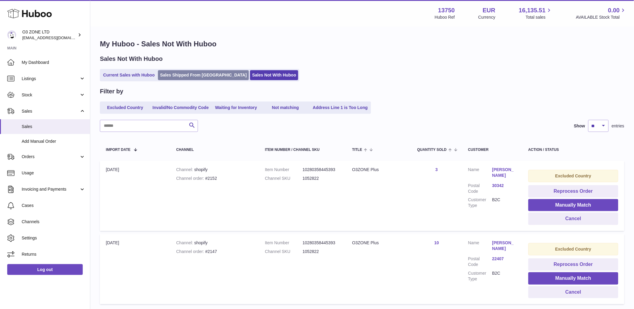
click at [168, 70] on link "Sales Shipped From [GEOGRAPHIC_DATA]" at bounding box center [203, 75] width 91 height 10
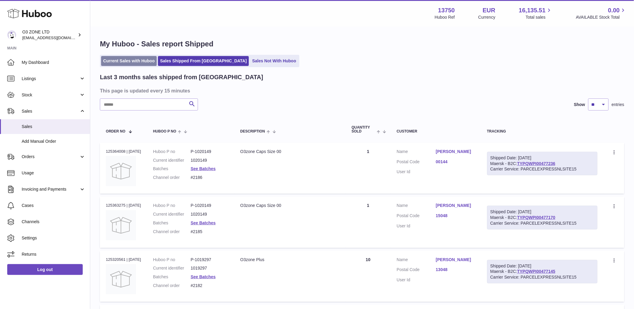
click at [128, 64] on link "Current Sales with Huboo" at bounding box center [129, 61] width 56 height 10
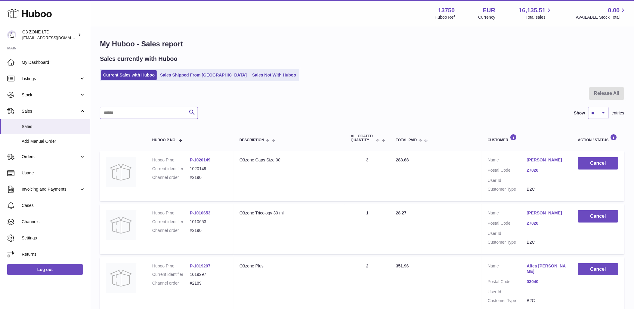
click at [131, 113] on input "text" at bounding box center [149, 113] width 98 height 12
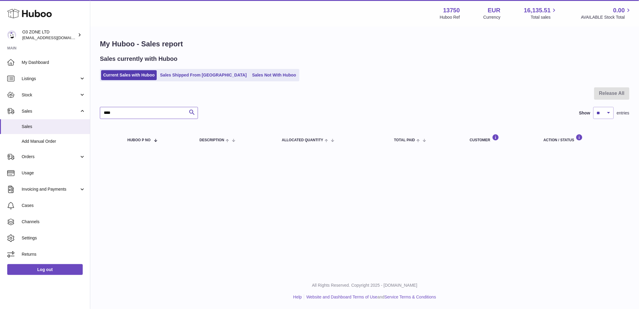
type input "****"
drag, startPoint x: 180, startPoint y: 44, endPoint x: 189, endPoint y: 64, distance: 21.3
click at [180, 45] on h1 "My Huboo - Sales report" at bounding box center [365, 44] width 530 height 10
click at [129, 117] on input "****" at bounding box center [149, 113] width 98 height 12
click at [250, 73] on link "Sales Not With Huboo" at bounding box center [274, 75] width 48 height 10
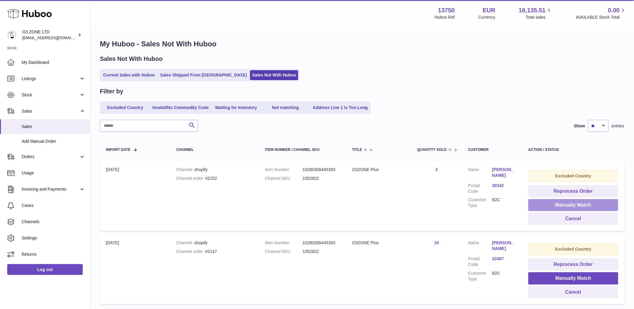
click at [571, 203] on button "Manually Match" at bounding box center [573, 205] width 90 height 12
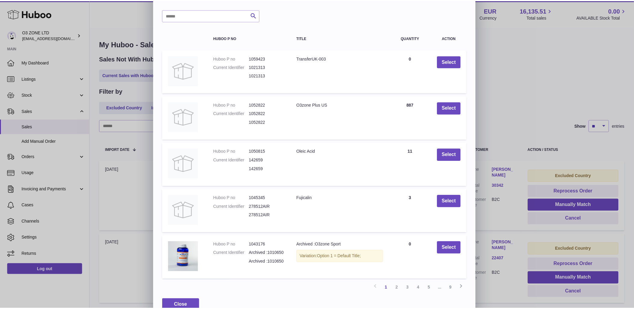
scroll to position [33, 0]
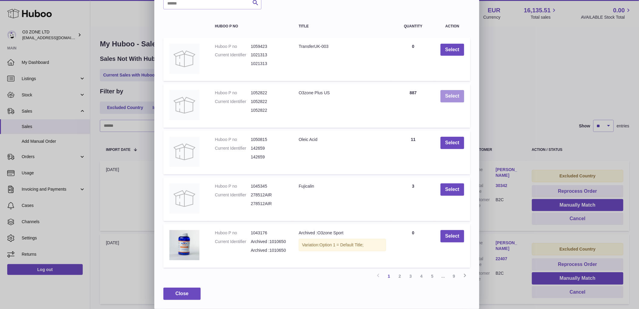
click at [454, 97] on button "Select" at bounding box center [453, 96] width 24 height 12
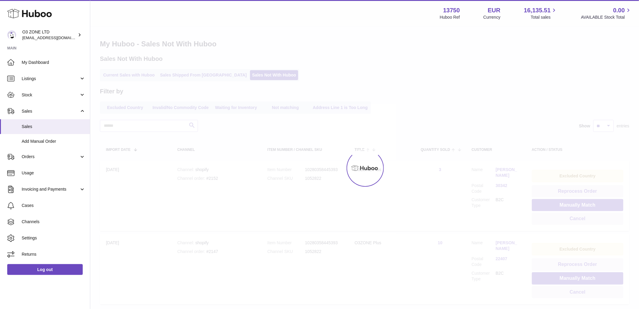
scroll to position [0, 0]
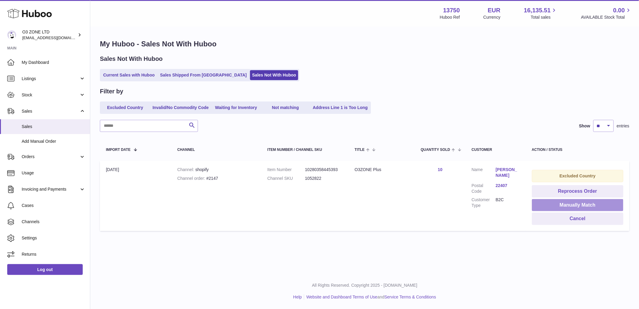
click at [575, 206] on button "Manually Match" at bounding box center [577, 205] width 91 height 12
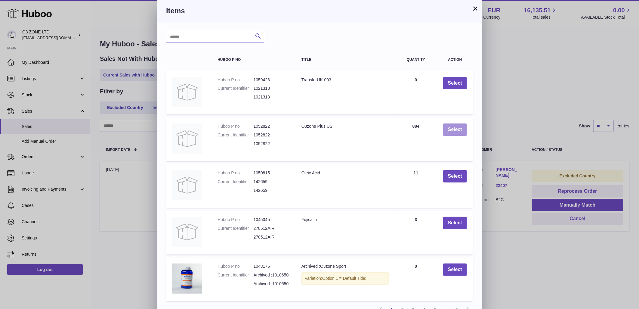
click at [450, 129] on button "Select" at bounding box center [455, 129] width 24 height 12
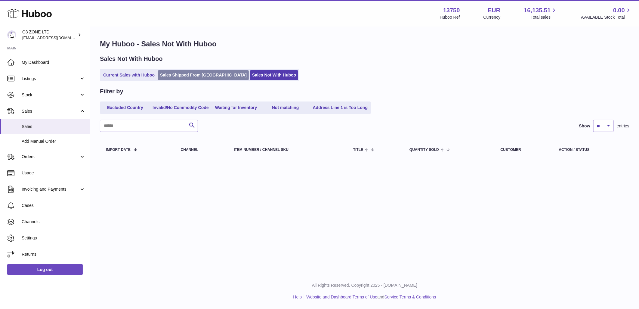
click at [202, 74] on link "Sales Shipped From [GEOGRAPHIC_DATA]" at bounding box center [203, 75] width 91 height 10
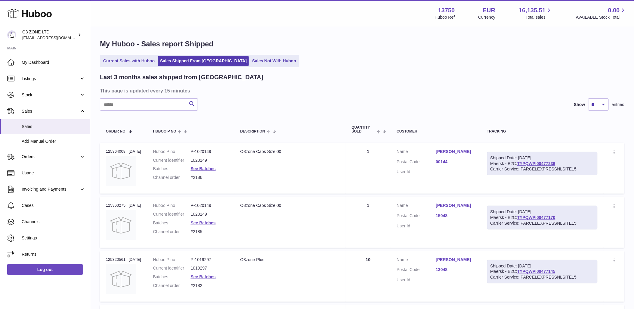
drag, startPoint x: 119, startPoint y: 61, endPoint x: 144, endPoint y: 75, distance: 29.5
click at [119, 61] on link "Current Sales with Huboo" at bounding box center [129, 61] width 56 height 10
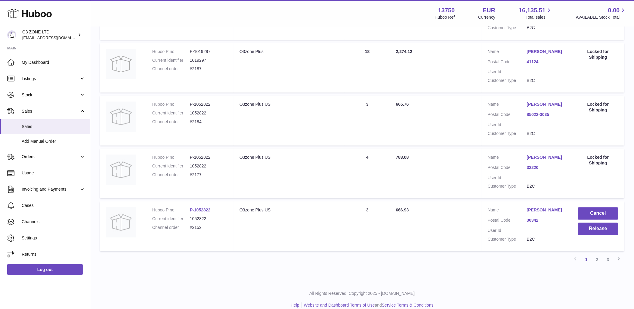
scroll to position [435, 0]
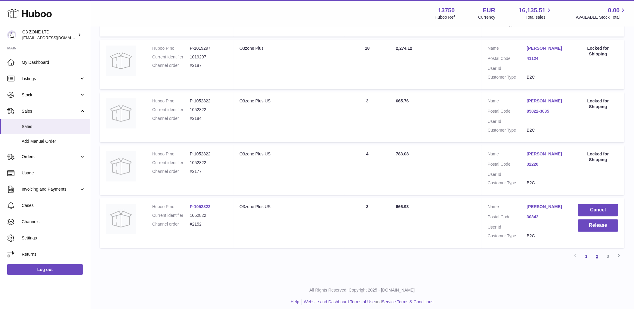
click at [596, 261] on link "2" at bounding box center [597, 256] width 11 height 11
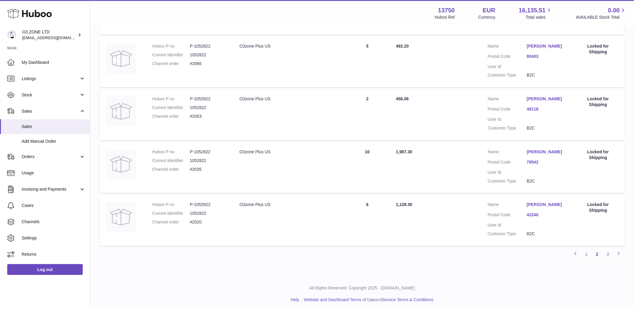
scroll to position [433, 0]
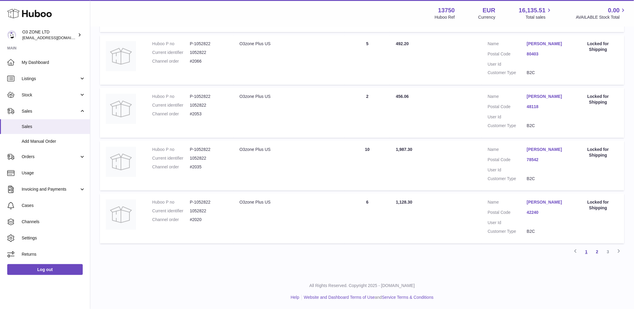
click at [590, 251] on link "1" at bounding box center [586, 251] width 11 height 11
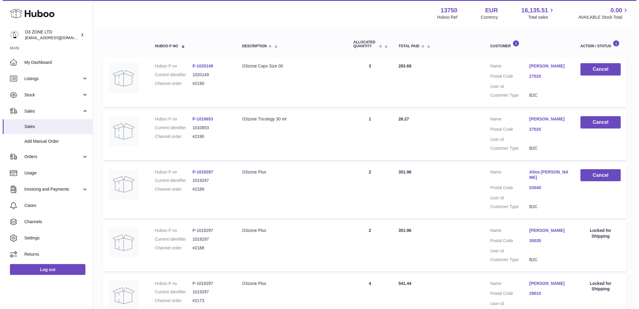
scroll to position [27, 0]
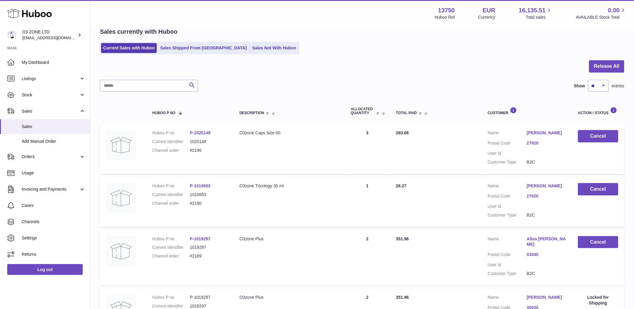
click at [547, 134] on link "Sabatino Scardamaglia" at bounding box center [546, 133] width 39 height 6
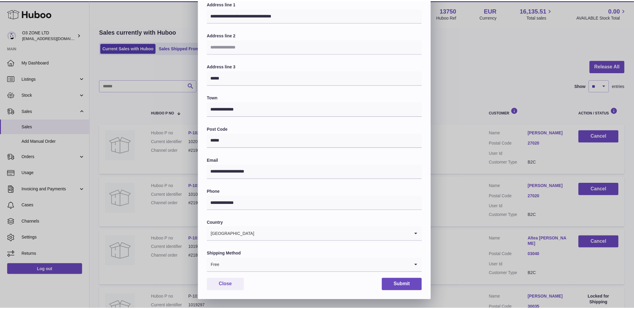
scroll to position [0, 0]
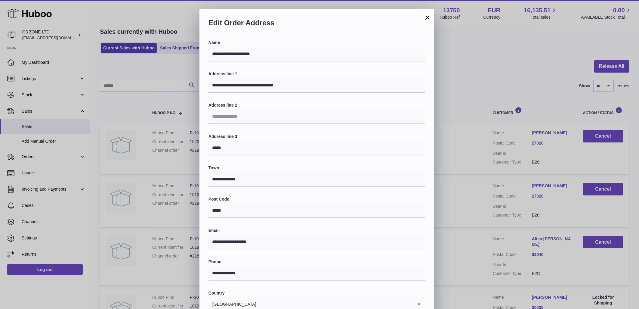
click at [428, 17] on button "×" at bounding box center [427, 17] width 7 height 7
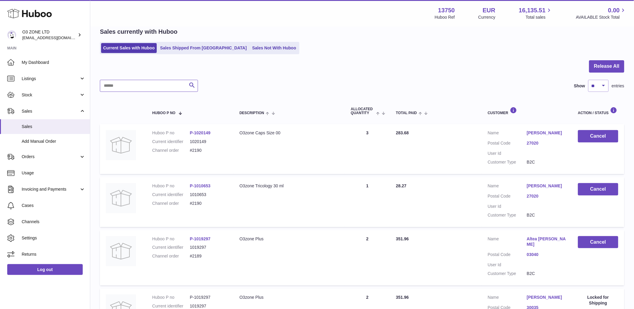
click at [153, 91] on input "text" at bounding box center [149, 86] width 98 height 12
type input "****"
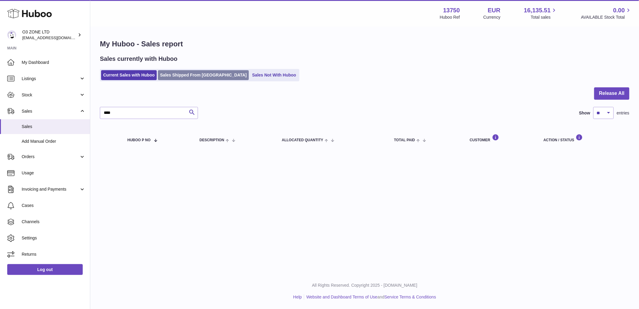
click at [181, 76] on link "Sales Shipped From [GEOGRAPHIC_DATA]" at bounding box center [203, 75] width 91 height 10
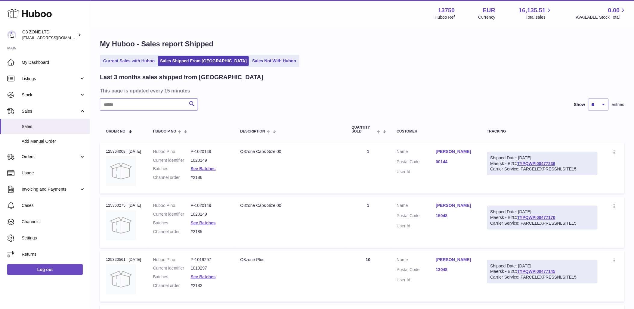
click at [157, 103] on input "text" at bounding box center [149, 104] width 98 height 12
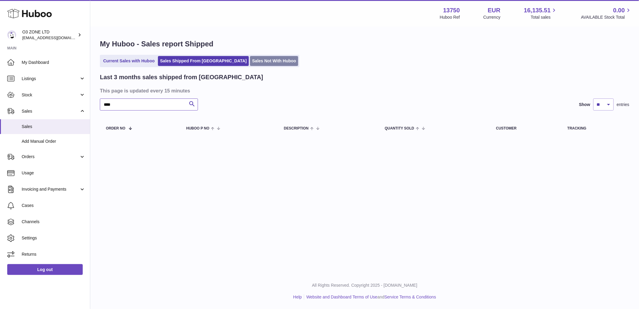
type input "****"
click at [250, 56] on link "Sales Not With Huboo" at bounding box center [274, 61] width 48 height 10
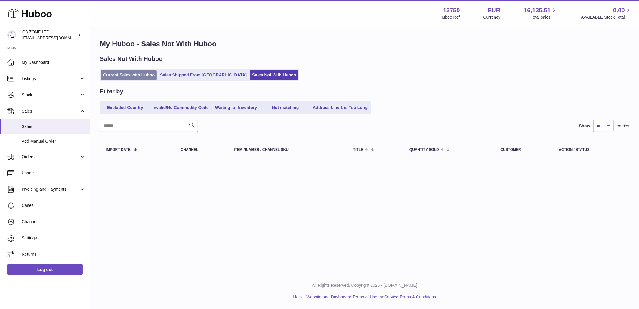
click at [119, 76] on link "Current Sales with Huboo" at bounding box center [129, 75] width 56 height 10
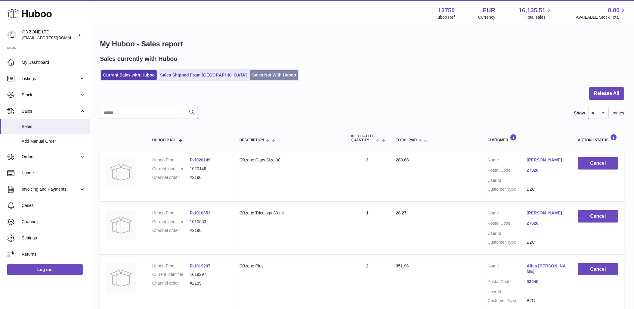
click at [250, 75] on link "Sales Not With Huboo" at bounding box center [274, 75] width 48 height 10
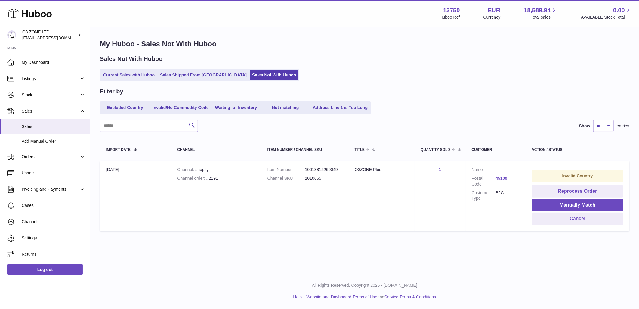
click at [504, 177] on link "45100" at bounding box center [508, 178] width 24 height 6
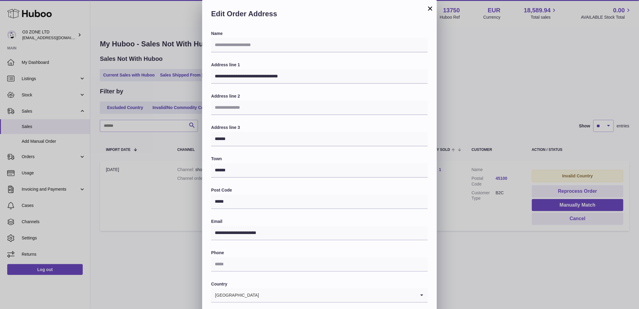
click at [432, 8] on button "×" at bounding box center [430, 8] width 7 height 7
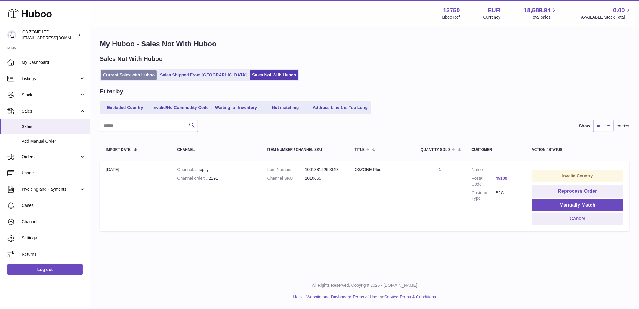
click at [138, 74] on link "Current Sales with Huboo" at bounding box center [129, 75] width 56 height 10
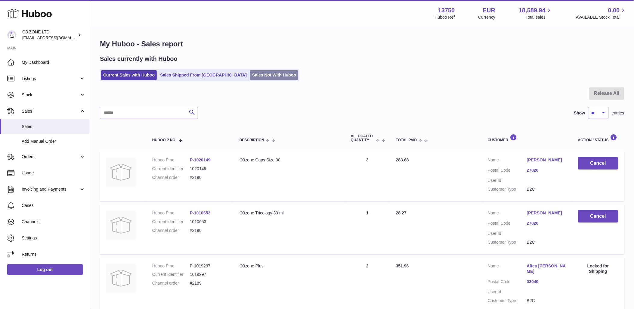
click at [250, 73] on link "Sales Not With Huboo" at bounding box center [274, 75] width 48 height 10
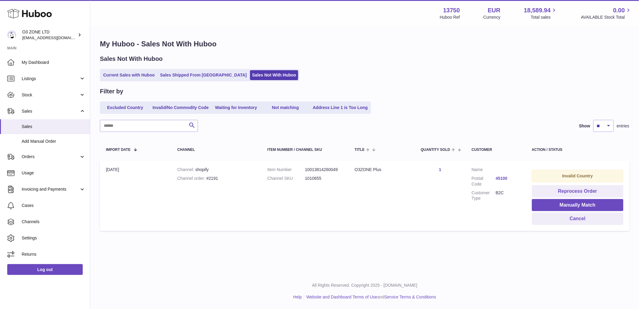
click at [503, 178] on link "45100" at bounding box center [508, 178] width 24 height 6
click at [460, 116] on div at bounding box center [319, 154] width 639 height 309
click at [500, 179] on link "45100" at bounding box center [508, 178] width 24 height 6
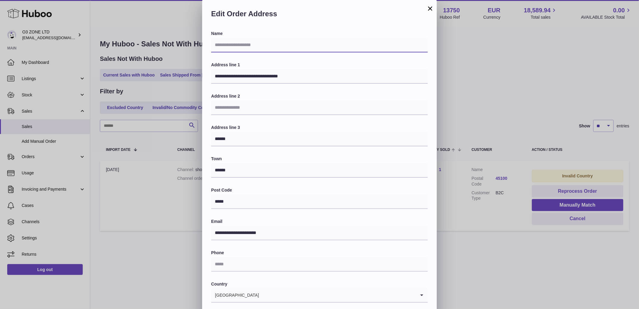
click at [281, 48] on input "text" at bounding box center [319, 45] width 217 height 14
paste input "**********"
type input "**********"
click at [361, 128] on label "Address line 3" at bounding box center [319, 128] width 217 height 6
click at [217, 139] on input "******" at bounding box center [319, 139] width 217 height 14
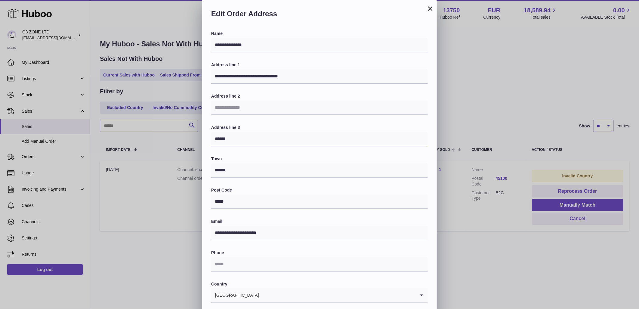
click at [217, 139] on input "******" at bounding box center [319, 139] width 217 height 14
click at [274, 186] on div "**********" at bounding box center [319, 182] width 217 height 303
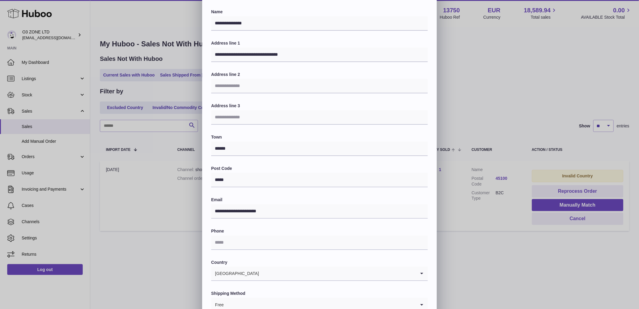
scroll to position [33, 0]
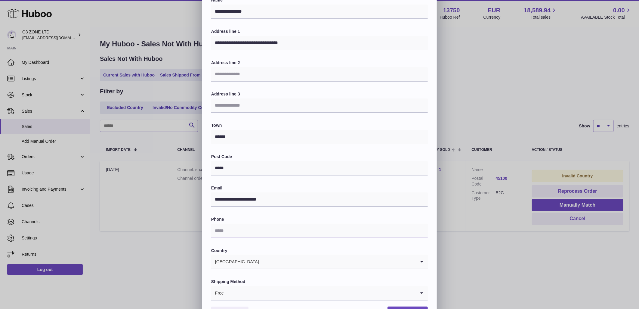
click at [239, 232] on input "text" at bounding box center [319, 231] width 217 height 14
paste input "**********"
type input "**********"
click at [310, 248] on label "Country" at bounding box center [319, 251] width 217 height 6
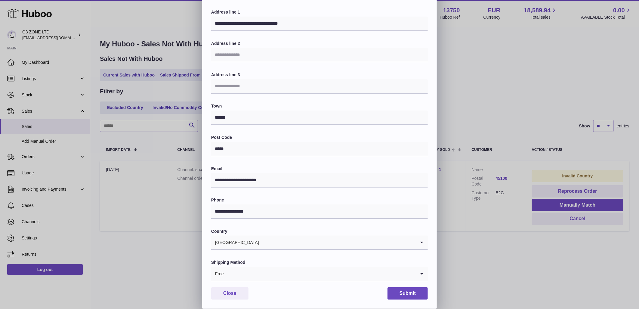
click at [236, 275] on input "Search for option" at bounding box center [320, 274] width 192 height 14
click at [239, 302] on li "International Tracked" at bounding box center [320, 302] width 216 height 12
click at [403, 292] on button "Submit" at bounding box center [408, 293] width 40 height 12
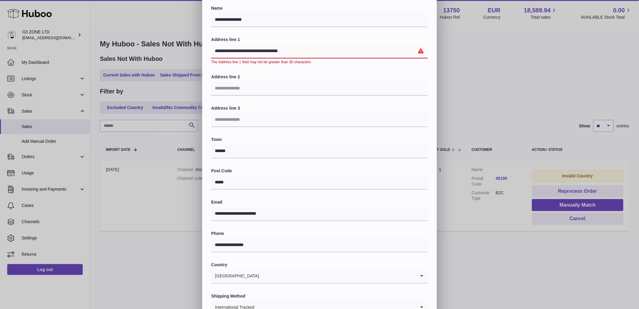
scroll to position [0, 0]
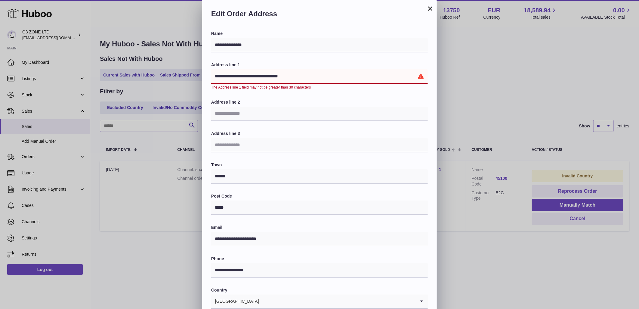
click at [285, 75] on input "**********" at bounding box center [319, 76] width 217 height 14
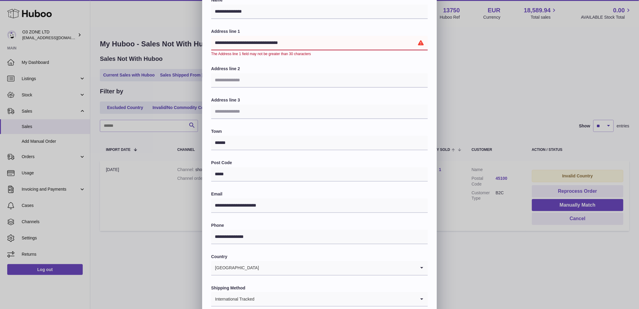
drag, startPoint x: 278, startPoint y: 43, endPoint x: 296, endPoint y: 44, distance: 17.8
click at [296, 44] on input "**********" at bounding box center [319, 43] width 217 height 14
type input "**********"
type input "**"
click at [270, 97] on div "**********" at bounding box center [319, 151] width 217 height 309
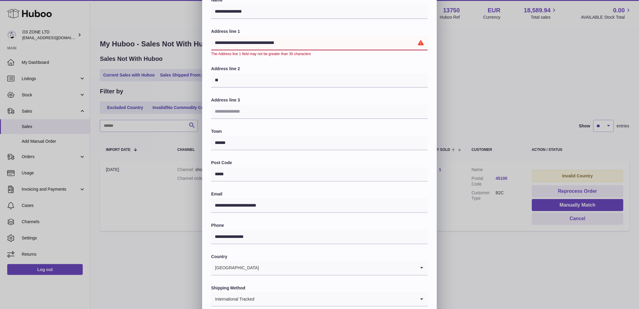
click at [293, 45] on input "**********" at bounding box center [319, 43] width 217 height 14
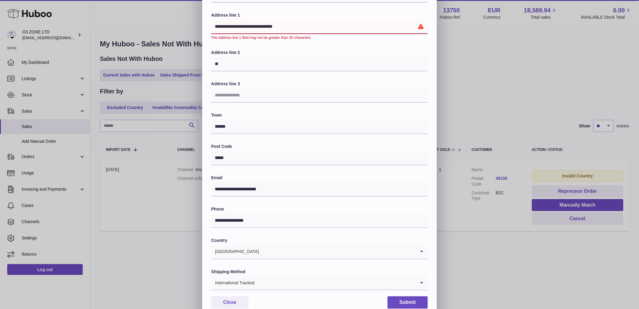
scroll to position [59, 0]
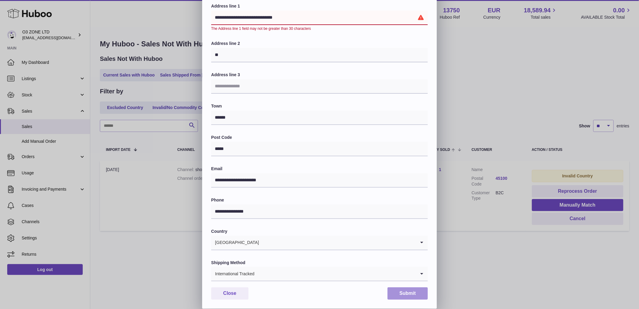
click at [406, 293] on button "Submit" at bounding box center [408, 293] width 40 height 12
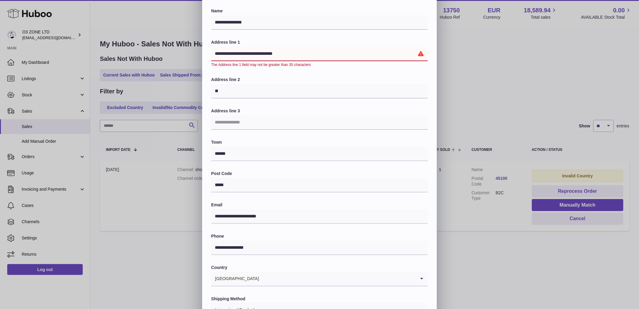
scroll to position [0, 0]
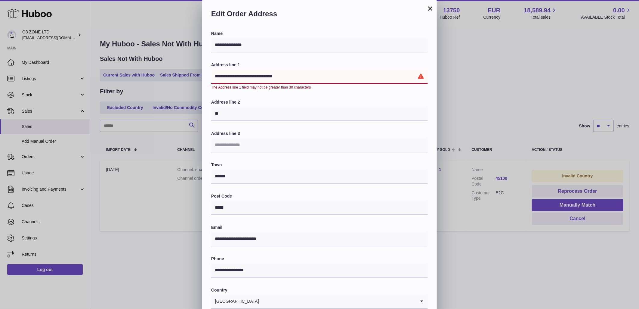
click at [227, 77] on input "**********" at bounding box center [319, 76] width 217 height 14
click at [249, 76] on input "**********" at bounding box center [319, 76] width 217 height 14
click at [295, 84] on div "**********" at bounding box center [319, 76] width 217 height 28
click at [225, 76] on input "**********" at bounding box center [319, 76] width 217 height 14
drag, startPoint x: 290, startPoint y: 76, endPoint x: 272, endPoint y: 80, distance: 19.1
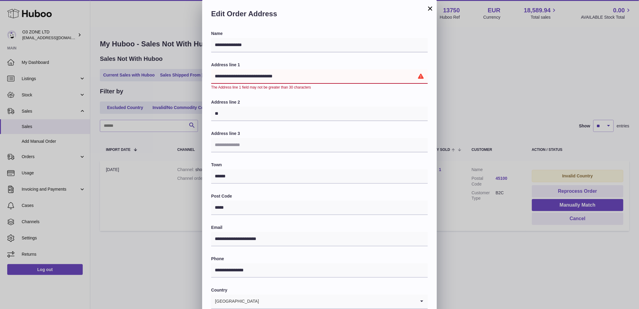
click at [291, 76] on input "**********" at bounding box center [319, 76] width 217 height 14
click at [235, 112] on input "**" at bounding box center [319, 114] width 217 height 14
click at [287, 72] on input "**********" at bounding box center [319, 76] width 217 height 14
drag, startPoint x: 247, startPoint y: 75, endPoint x: 295, endPoint y: 79, distance: 48.4
click at [295, 79] on input "**********" at bounding box center [319, 76] width 217 height 14
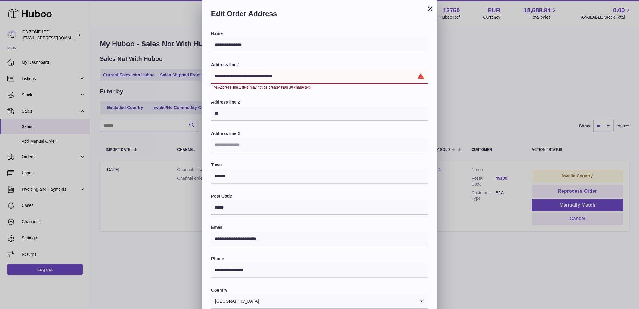
type input "**********"
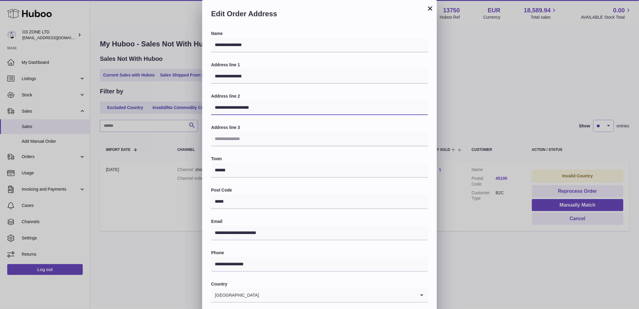
click at [246, 107] on input "**********" at bounding box center [319, 108] width 217 height 14
drag, startPoint x: 256, startPoint y: 109, endPoint x: 259, endPoint y: 112, distance: 5.1
click at [256, 109] on input "**********" at bounding box center [319, 108] width 217 height 14
click at [260, 78] on input "**********" at bounding box center [319, 76] width 217 height 14
drag, startPoint x: 223, startPoint y: 108, endPoint x: 210, endPoint y: 107, distance: 12.7
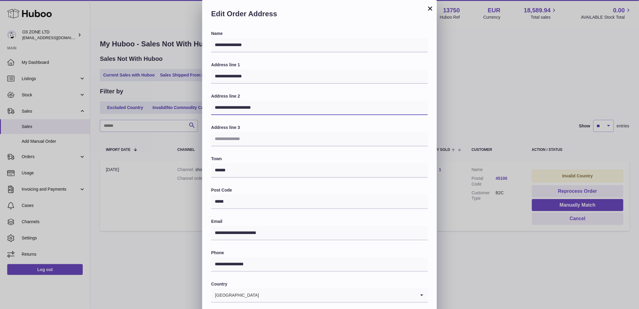
click at [210, 107] on div "**********" at bounding box center [319, 196] width 235 height 330
type input "**********"
click at [248, 77] on input "**********" at bounding box center [319, 76] width 217 height 14
type input "**********"
drag, startPoint x: 217, startPoint y: 107, endPoint x: 222, endPoint y: 107, distance: 4.8
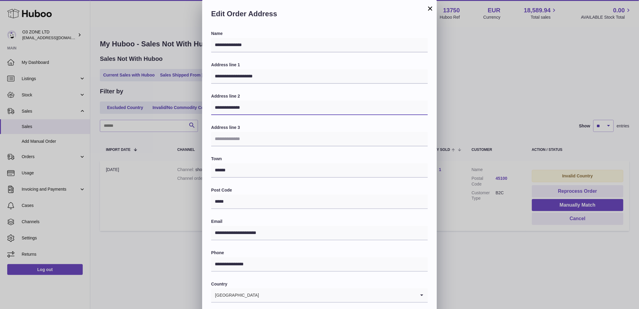
click at [217, 107] on input "**********" at bounding box center [319, 108] width 217 height 14
click at [216, 107] on input "**********" at bounding box center [319, 108] width 217 height 14
click at [254, 108] on input "**********" at bounding box center [319, 108] width 217 height 14
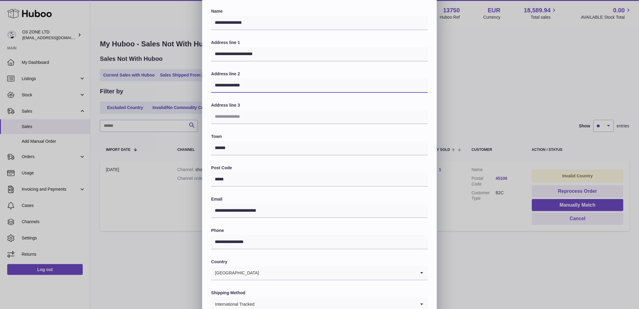
scroll to position [53, 0]
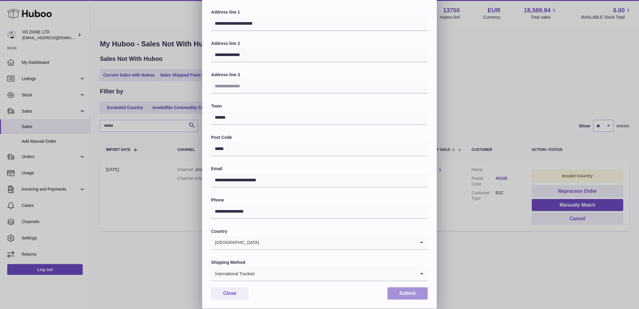
click at [405, 291] on button "Submit" at bounding box center [408, 293] width 40 height 12
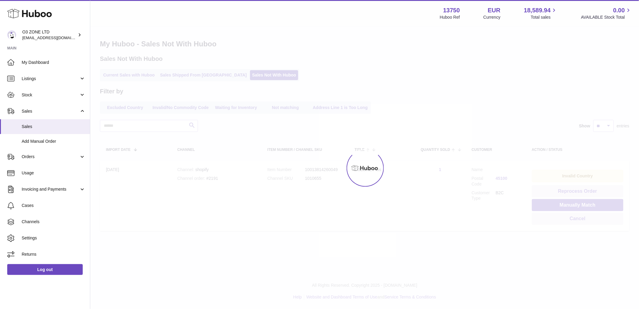
scroll to position [0, 0]
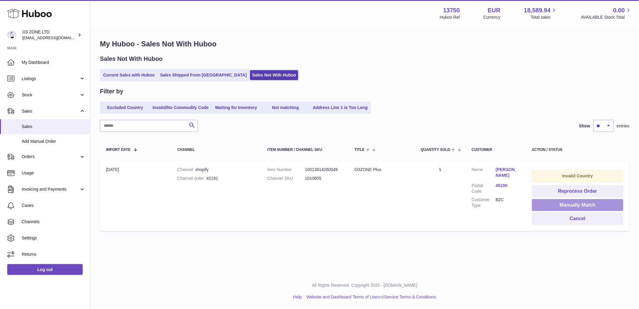
click at [567, 204] on button "Manually Match" at bounding box center [577, 205] width 91 height 12
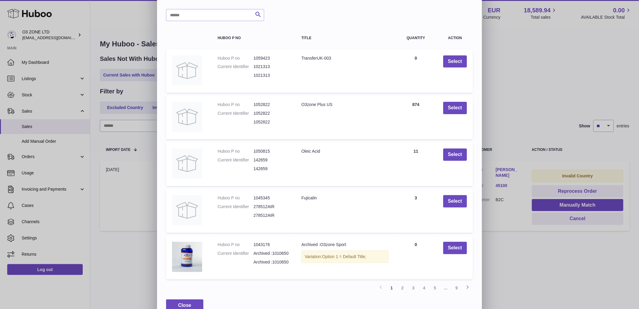
scroll to position [33, 0]
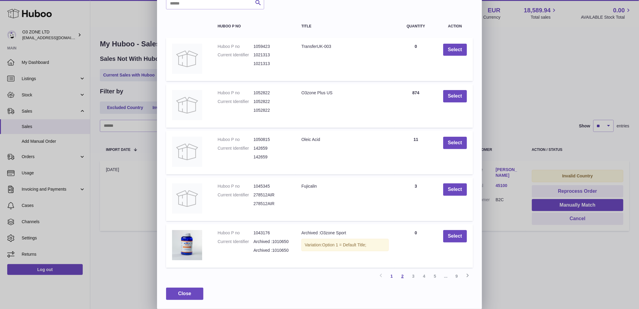
click at [404, 278] on link "2" at bounding box center [402, 276] width 11 height 11
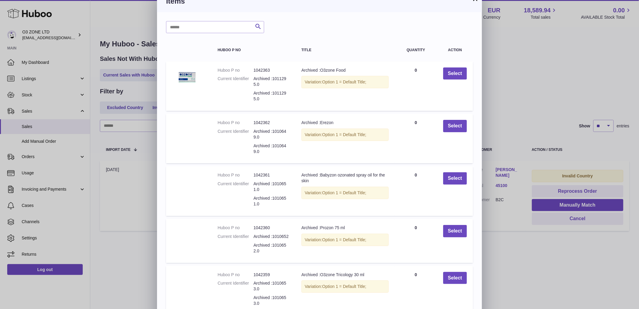
scroll to position [0, 0]
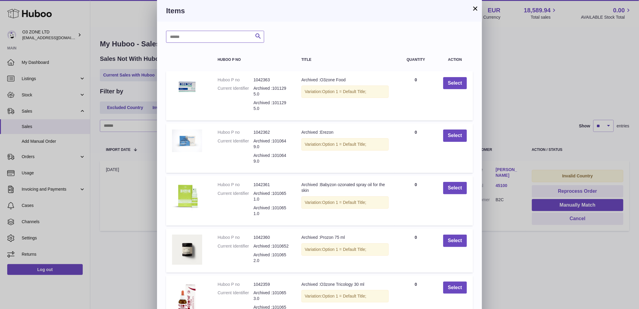
click at [203, 33] on input "text" at bounding box center [215, 37] width 98 height 12
type input "****"
click at [260, 35] on icon "submit" at bounding box center [258, 37] width 7 height 8
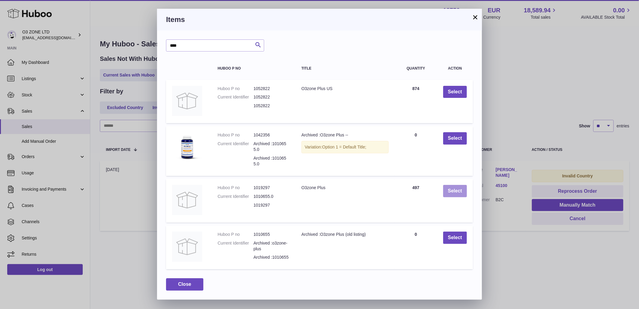
click at [447, 190] on button "Select" at bounding box center [455, 191] width 24 height 12
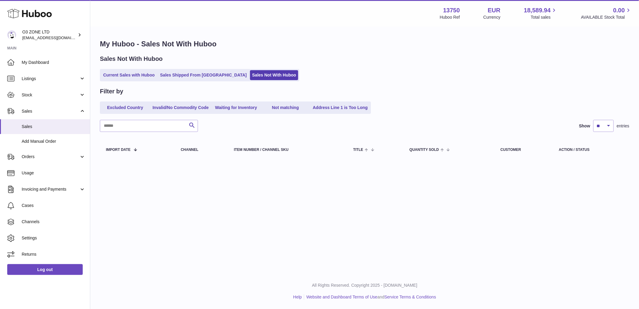
drag, startPoint x: 131, startPoint y: 76, endPoint x: 181, endPoint y: 127, distance: 72.1
click at [130, 76] on link "Current Sales with Huboo" at bounding box center [129, 75] width 56 height 10
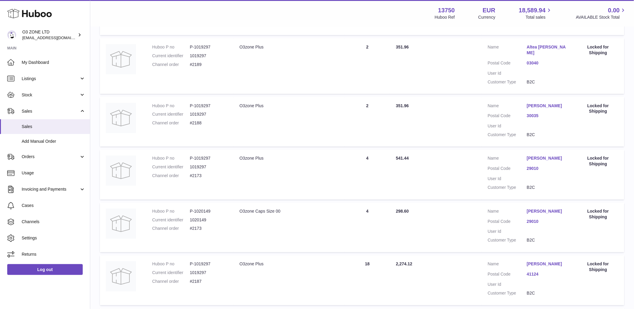
scroll to position [401, 0]
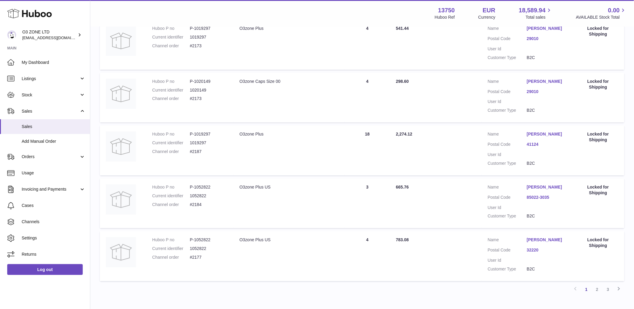
drag, startPoint x: 596, startPoint y: 296, endPoint x: 639, endPoint y: 305, distance: 43.7
click at [597, 295] on link "2" at bounding box center [597, 289] width 11 height 11
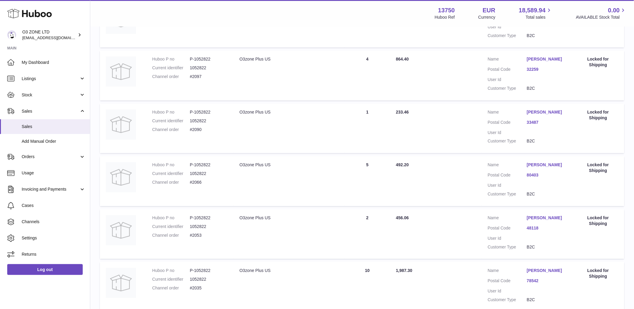
scroll to position [433, 0]
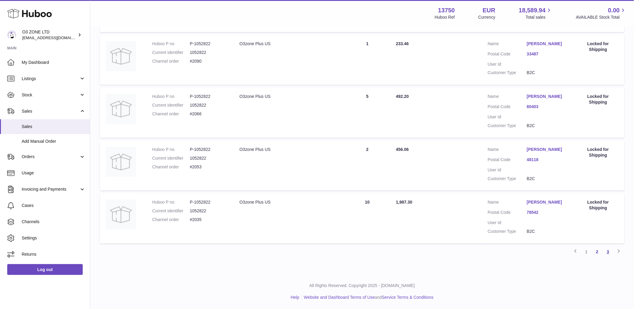
click at [608, 249] on link "3" at bounding box center [608, 251] width 11 height 11
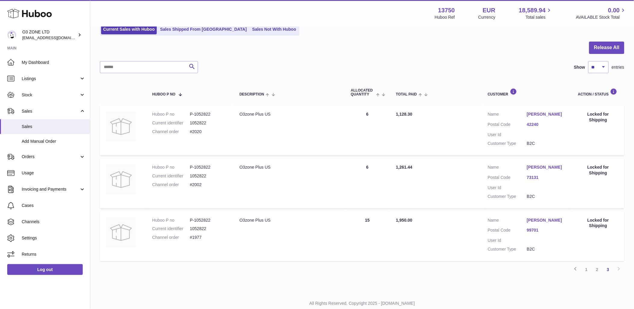
scroll to position [64, 0]
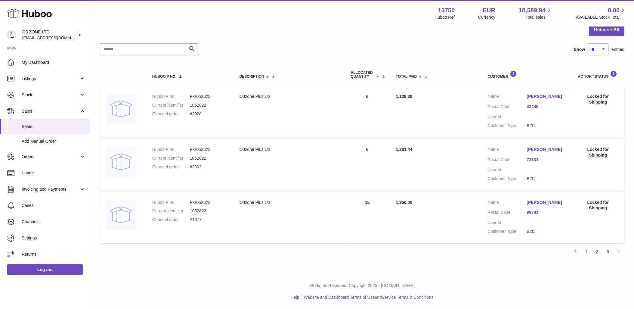
click at [600, 249] on link "2" at bounding box center [597, 251] width 11 height 11
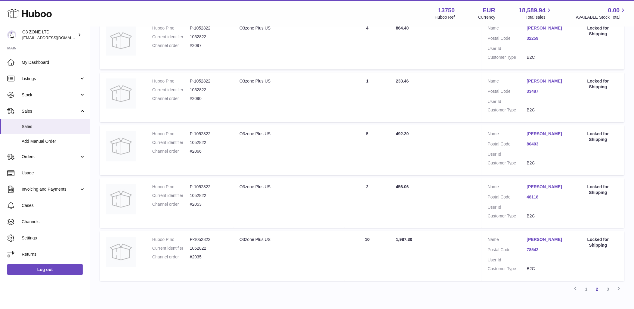
scroll to position [433, 0]
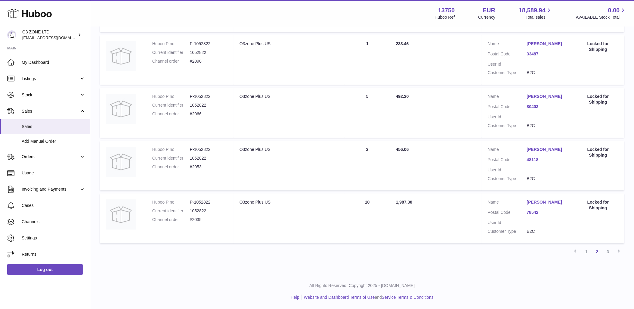
click at [510, 275] on div "All Rights Reserved. Copyright 2025 - [DOMAIN_NAME] Help Website and Dashboard …" at bounding box center [362, 292] width 544 height 36
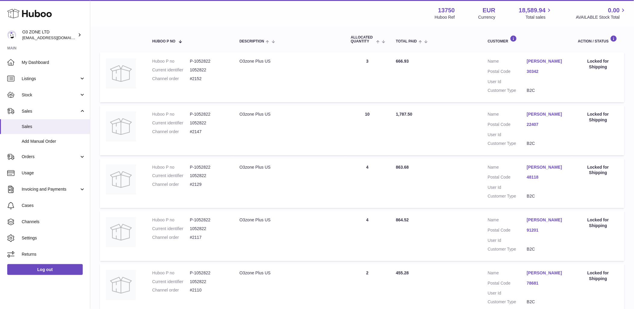
scroll to position [0, 0]
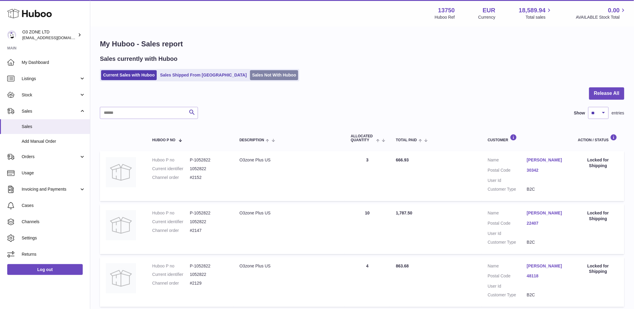
click at [250, 71] on link "Sales Not With Huboo" at bounding box center [274, 75] width 48 height 10
click at [253, 77] on link "Sales Not With Huboo" at bounding box center [274, 75] width 48 height 10
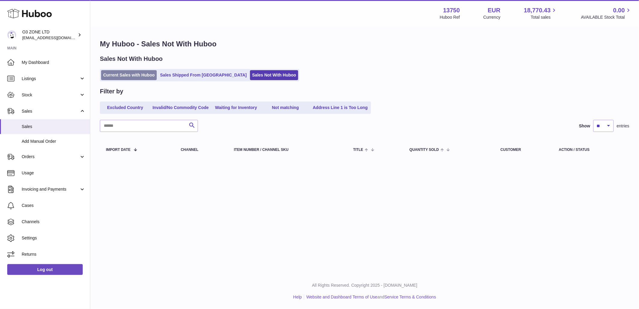
drag, startPoint x: 142, startPoint y: 74, endPoint x: 212, endPoint y: 110, distance: 78.3
click at [142, 74] on link "Current Sales with Huboo" at bounding box center [129, 75] width 56 height 10
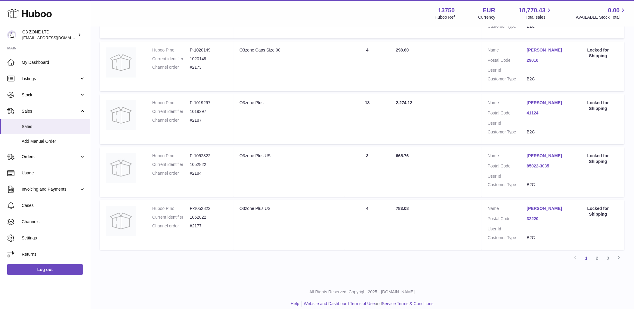
scroll to position [435, 0]
click at [610, 261] on link "3" at bounding box center [608, 256] width 11 height 11
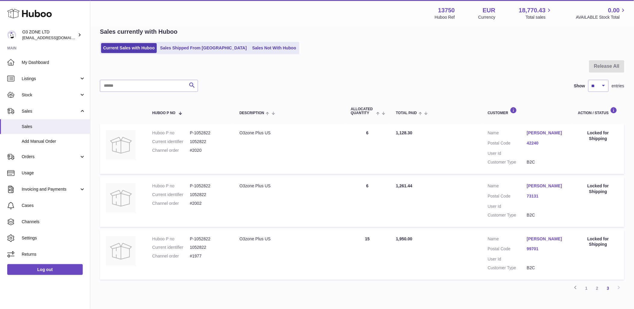
scroll to position [64, 0]
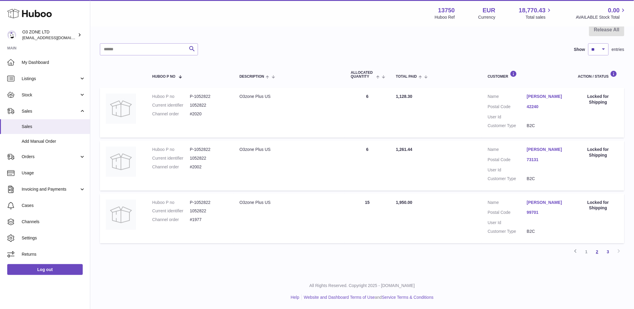
click at [595, 250] on link "2" at bounding box center [597, 251] width 11 height 11
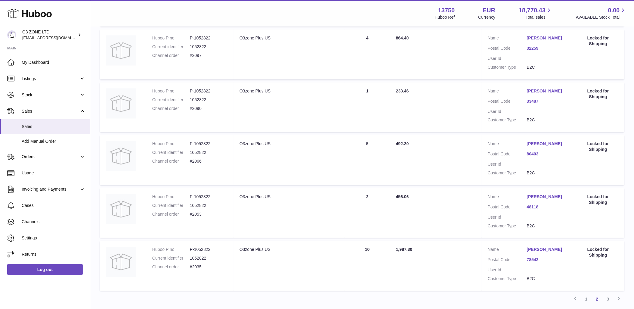
scroll to position [433, 0]
